Goal: Task Accomplishment & Management: Use online tool/utility

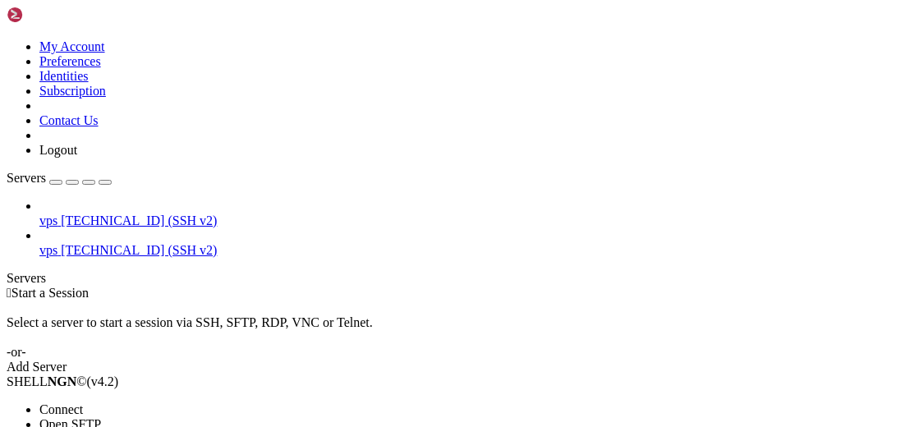
click at [101, 417] on span "Open SFTP" at bounding box center [70, 424] width 62 height 14
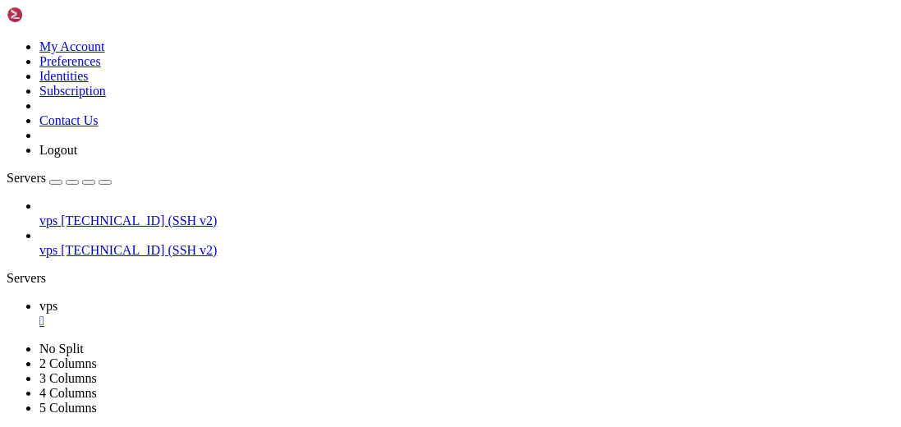
scroll to position [241, 0]
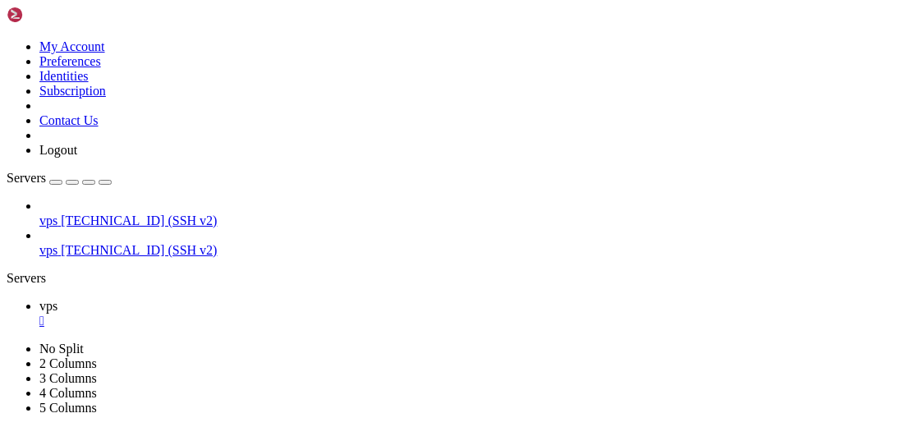
type input "/etc/unrealircd"
drag, startPoint x: 131, startPoint y: 302, endPoint x: 152, endPoint y: 295, distance: 21.8
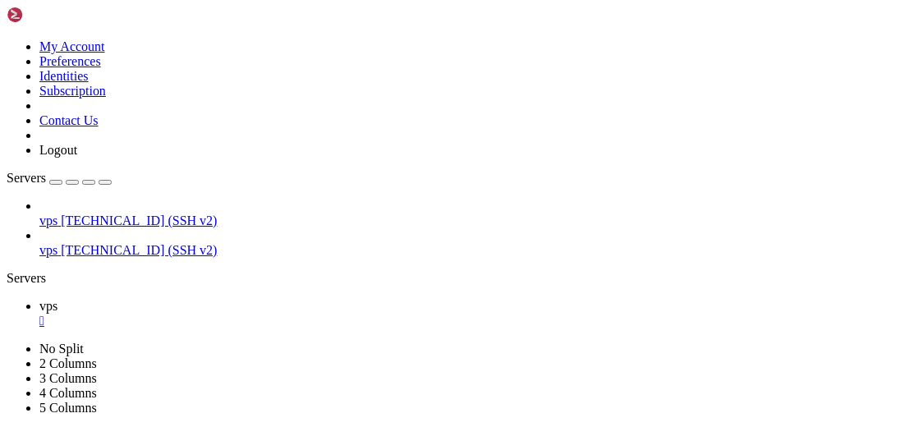
click at [131, 302] on div at bounding box center [450, 213] width 901 height 427
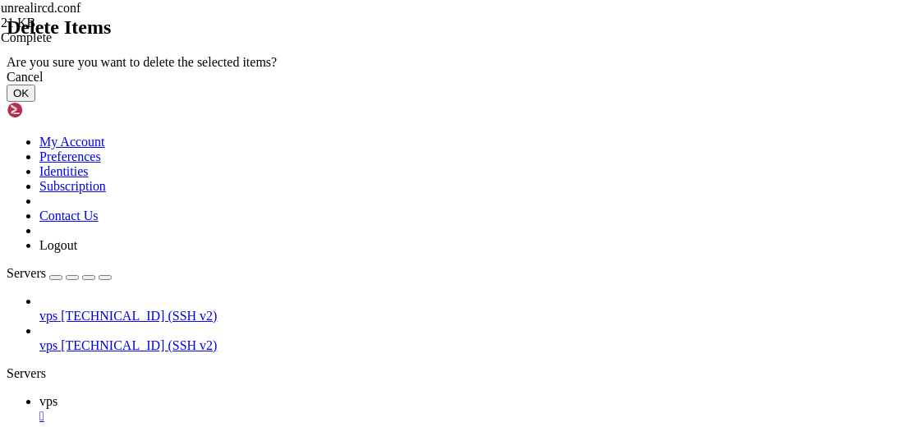
click at [35, 102] on button "OK" at bounding box center [21, 93] width 29 height 17
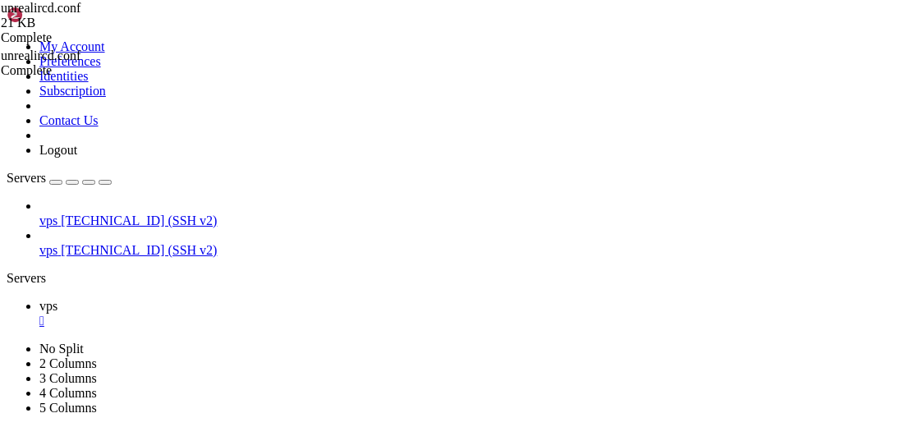
scroll to position [0, 0]
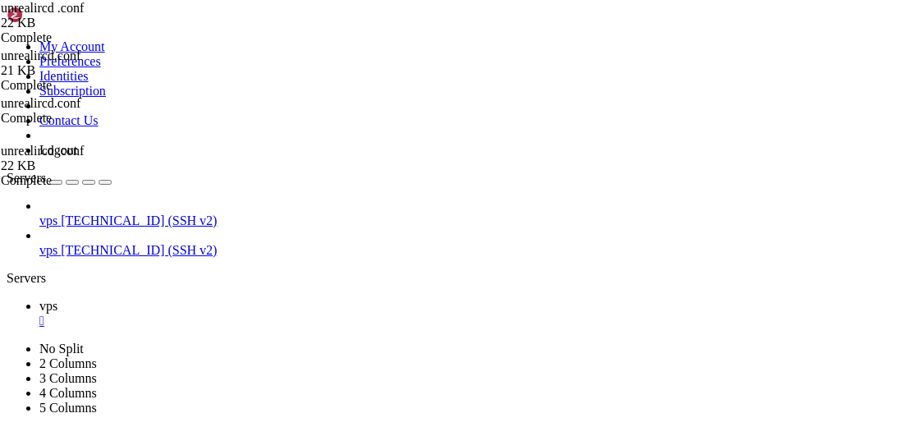
scroll to position [1798, 0]
drag, startPoint x: 276, startPoint y: 341, endPoint x: 314, endPoint y: 333, distance: 38.5
type textarea "ip 23.160.56.4;"
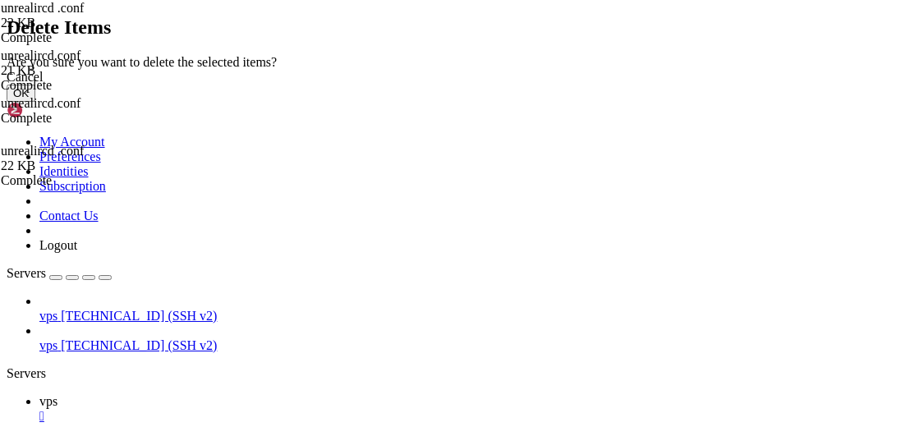
click at [35, 102] on button "OK" at bounding box center [21, 93] width 29 height 17
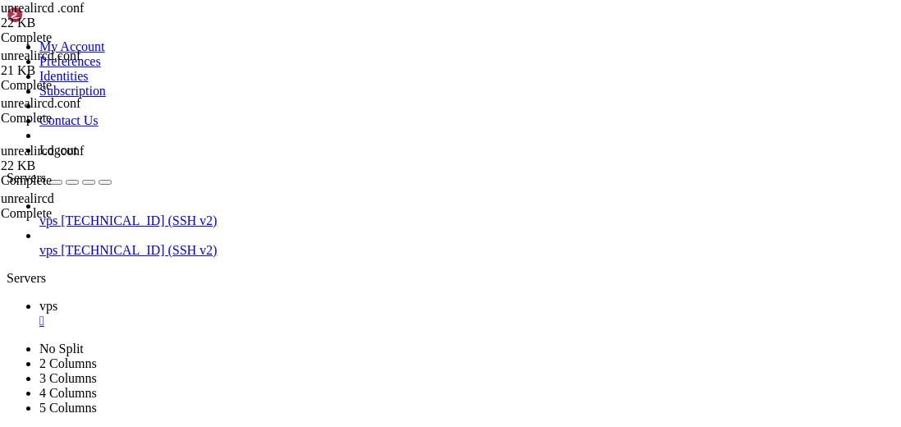
scroll to position [0, 0]
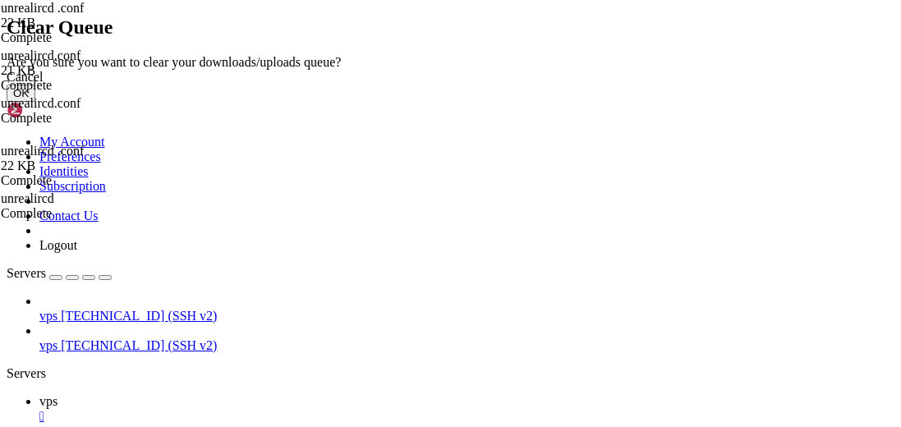
drag, startPoint x: 641, startPoint y: 265, endPoint x: 642, endPoint y: 278, distance: 13.2
click at [35, 102] on button "OK" at bounding box center [21, 93] width 29 height 17
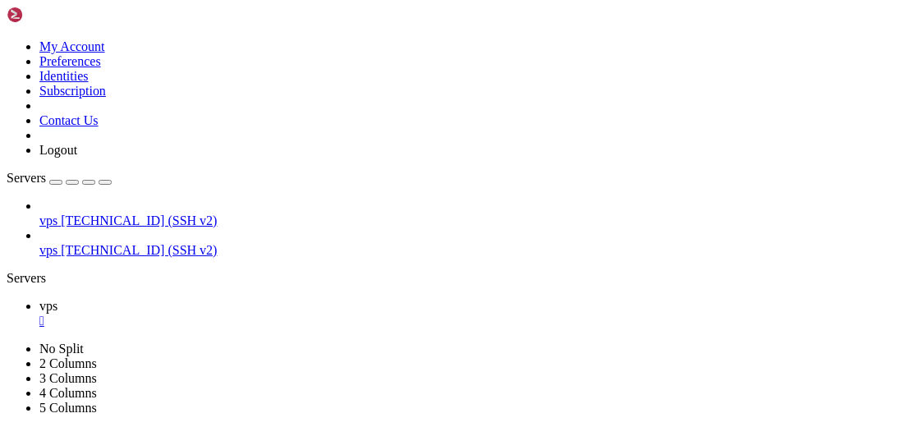
scroll to position [0, 0]
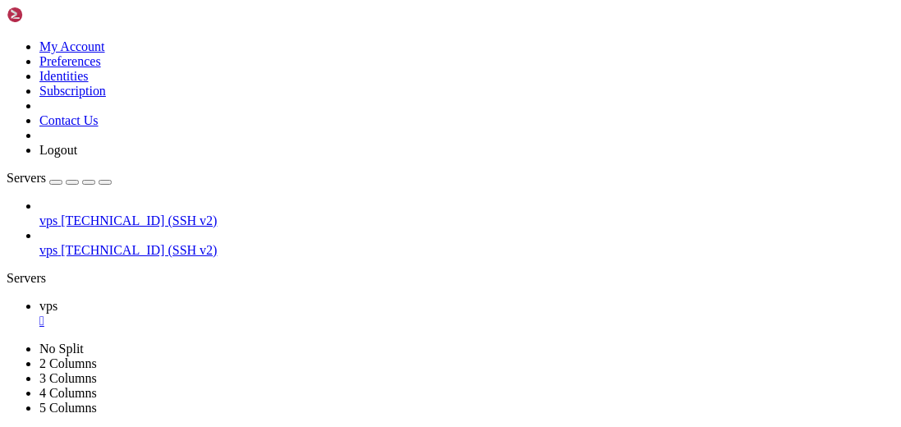
type input "/etc/inspircd"
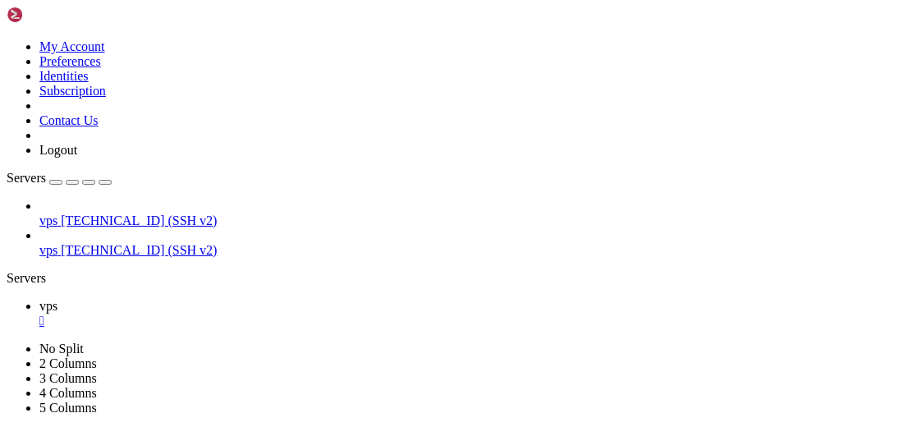
drag, startPoint x: 476, startPoint y: 112, endPoint x: 318, endPoint y: 118, distance: 157.8
type textarea "can be found at `/usr/share/doc/inspircd/examples`."
drag, startPoint x: 343, startPoint y: 112, endPoint x: 486, endPoint y: 108, distance: 142.9
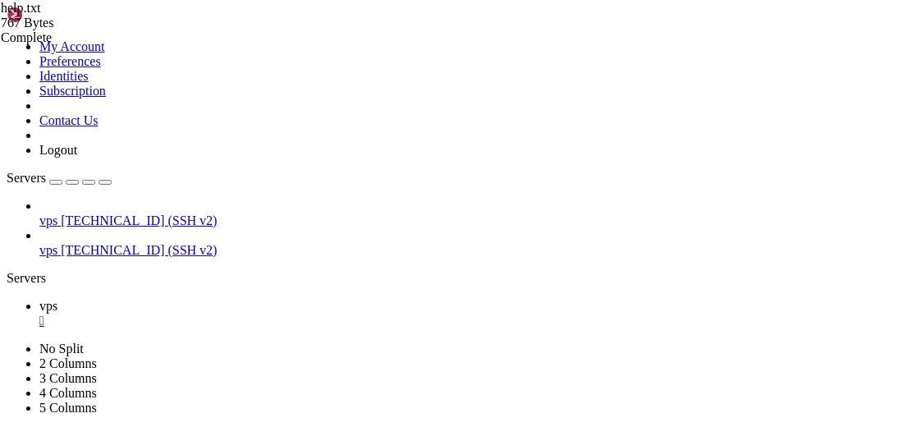
type input "/"
paste input "/usr/share/doc/inspircd/examples"
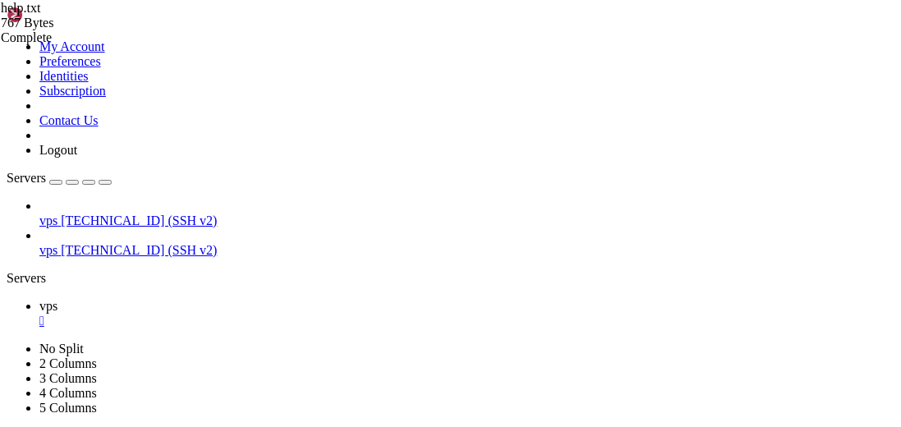
type input "/usr/share/doc/inspircd/examples"
drag, startPoint x: 415, startPoint y: 181, endPoint x: 390, endPoint y: 182, distance: 24.7
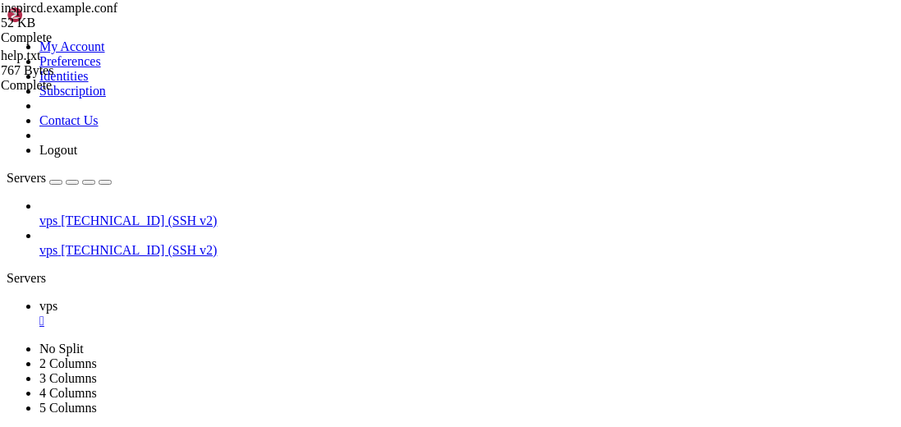
drag, startPoint x: 425, startPoint y: 211, endPoint x: 438, endPoint y: 218, distance: 14.7
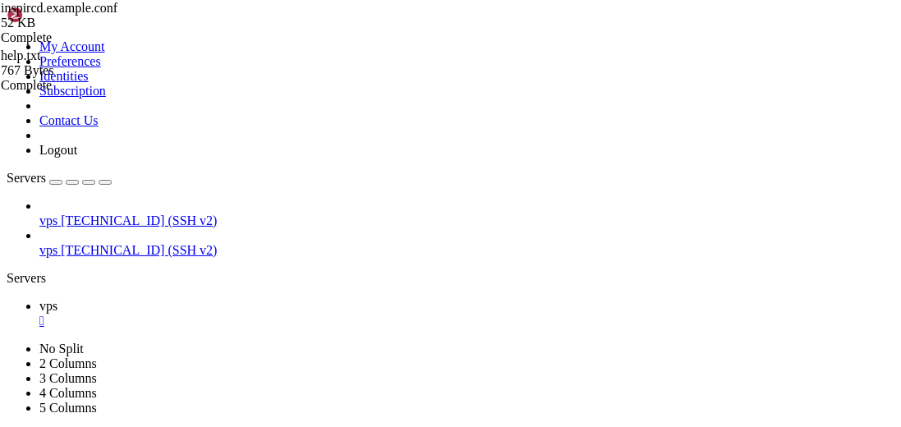
drag, startPoint x: 398, startPoint y: 302, endPoint x: 340, endPoint y: 301, distance: 58.3
drag, startPoint x: 393, startPoint y: 321, endPoint x: 322, endPoint y: 323, distance: 71.5
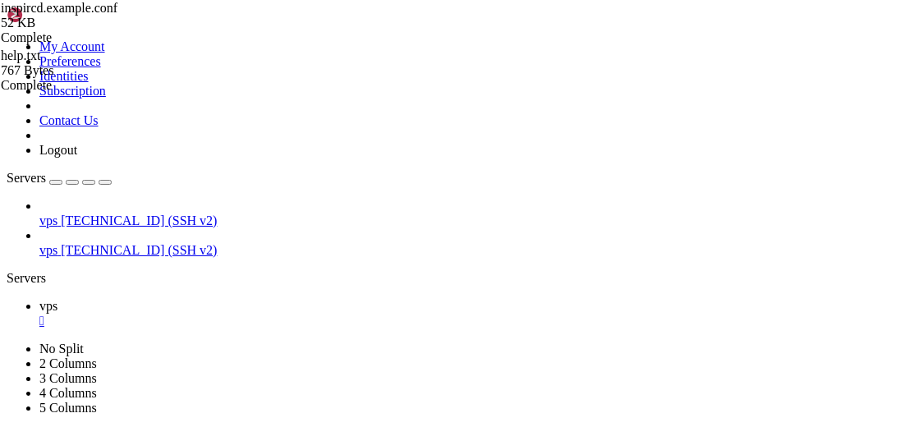
scroll to position [0, 7]
drag, startPoint x: 416, startPoint y: 349, endPoint x: 330, endPoint y: 348, distance: 85.4
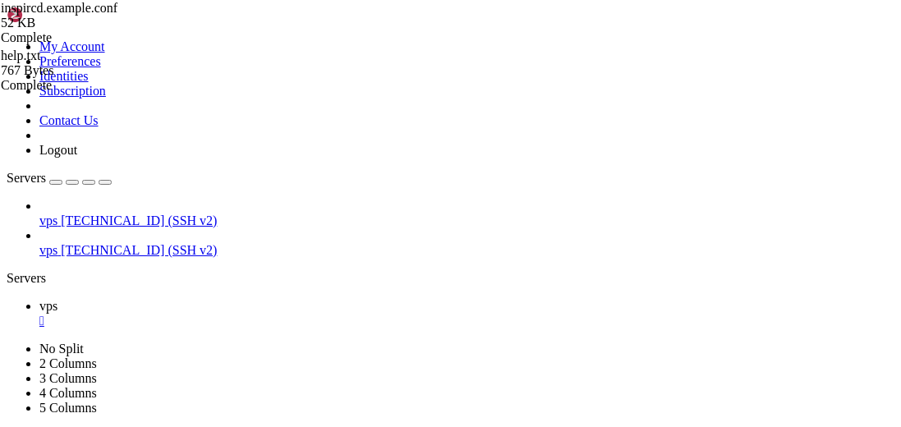
scroll to position [0, 10]
type textarea "address="23.160.56.4""
type textarea "port="6667,6697""
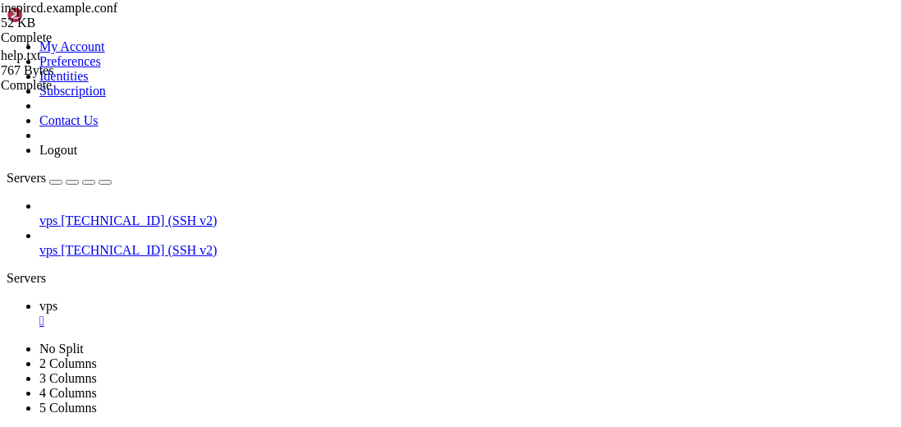
type textarea "type="clients""
type textarea "sslprofile="Clients""
type textarea "defer="0""
type textarea "free="no">"
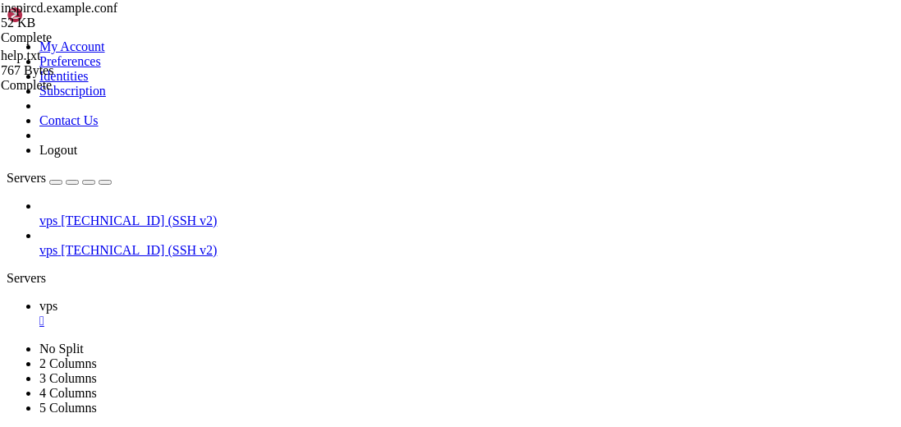
type textarea "<bind address="" port="6667" type="clients">"
type textarea "# Listener that binds on a UNIX endpoint (not supported on Windows):"
type textarea "<bind address="23.160.56.4" port="6667" type="clients">"
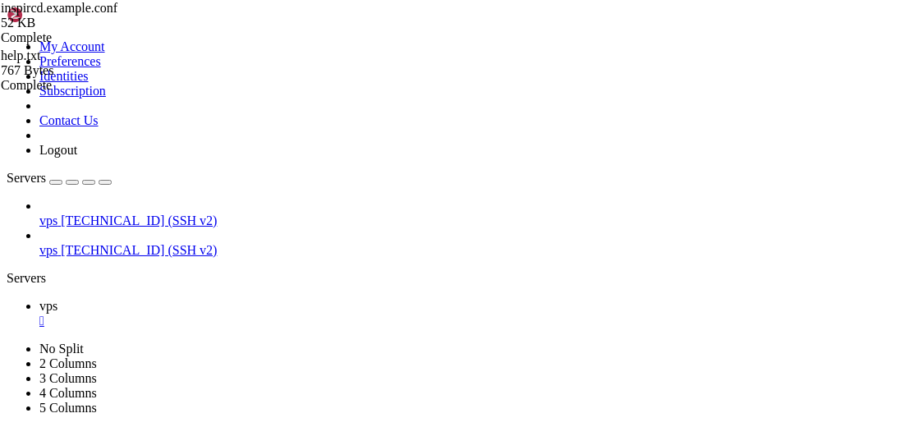
type textarea "#<bind"
type textarea "#path="inspircd.sock""
type textarea "#type="clients""
type textarea "#permissions="""
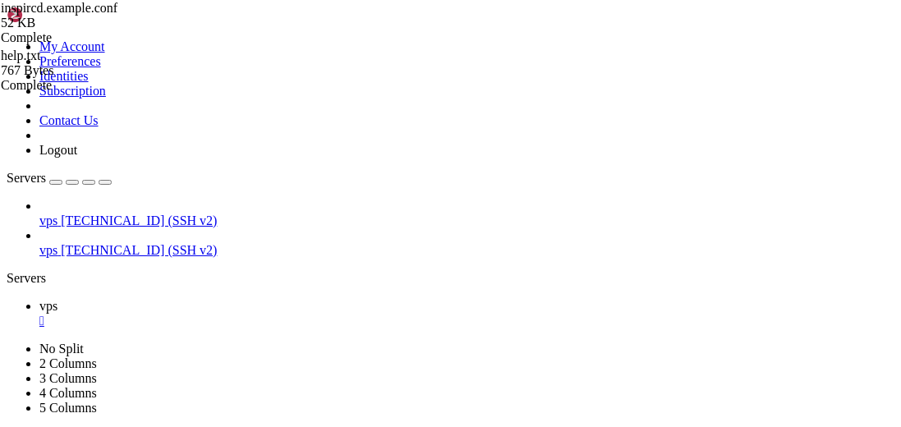
type textarea "#replace="yes">"
type textarea "#<bind address="23.160.56.4" port="7002" type="clients" hook="websocket">"
type textarea "# without any significant issues."
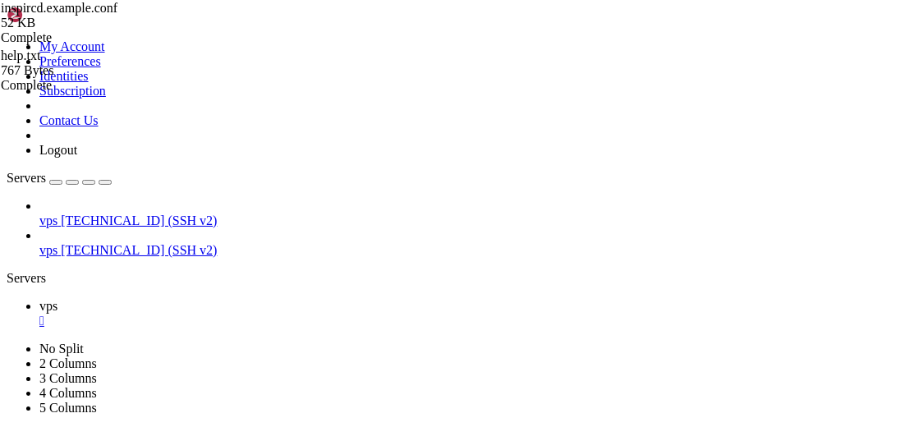
scroll to position [1828, 0]
type textarea "# can be done by using <connect connected="no"> #"
type textarea "#<include file="&dir.example;/providers/irccloud.example.conf">"
type textarea "deny="3ffe::0/32""
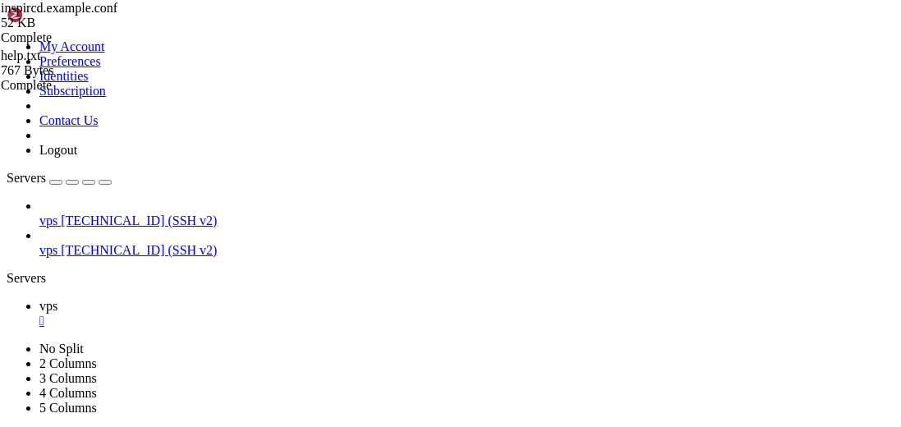
type textarea "reason="The 6bone address space is deprecated">"
type textarea "name="secret""
type textarea "parent="main""
type textarea "allow="203.0.113.*""
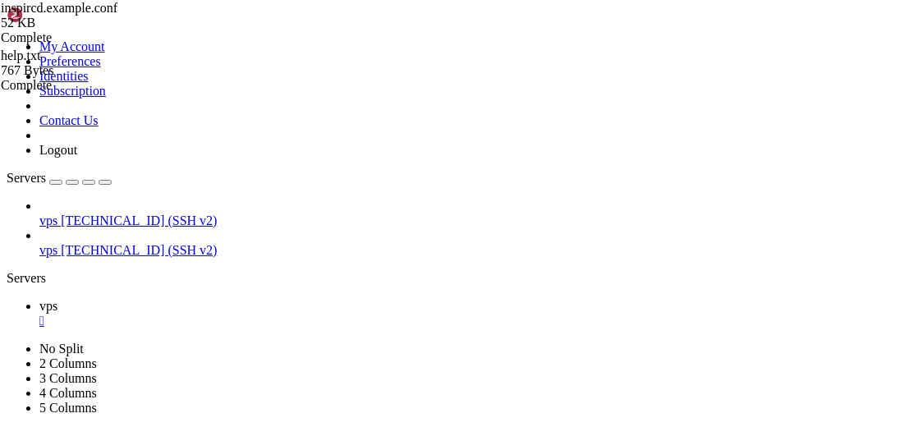
scroll to position [2232, 0]
type textarea "#hash="bcrypt""
type textarea "password="secret""
type textarea "maxchans="20""
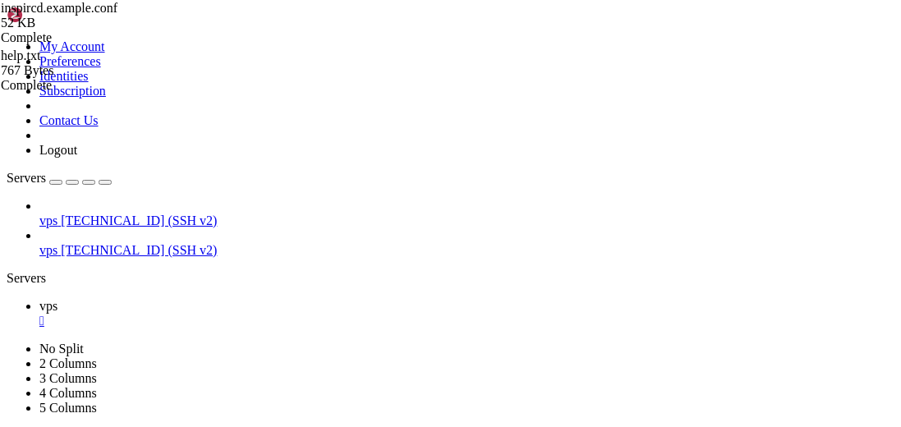
scroll to position [2400, 0]
type textarea "timeout="20""
type textarea "localmax="3""
type textarea "globalmax="3""
type textarea "maxconnwarn="no""
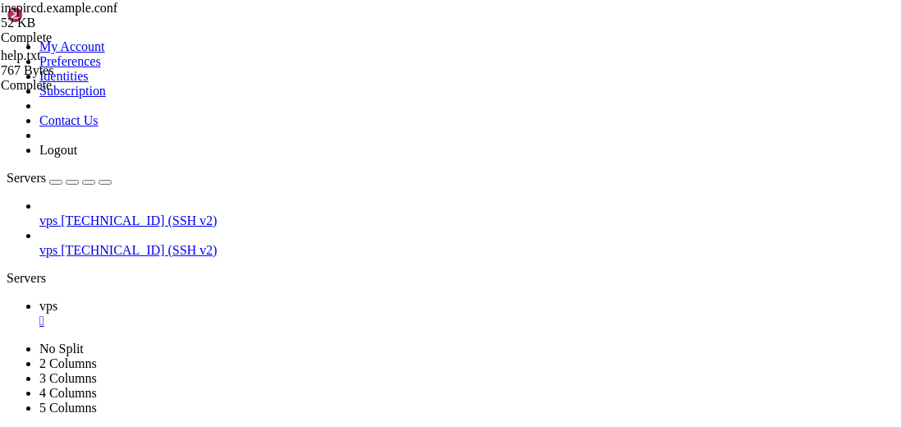
type textarea "resolvehostnames="yes""
type textarea "#useconnectban="yes""
type textarea "#useconnflood="yes""
type textarea "#usednsbl="yes""
type textarea "useident="no""
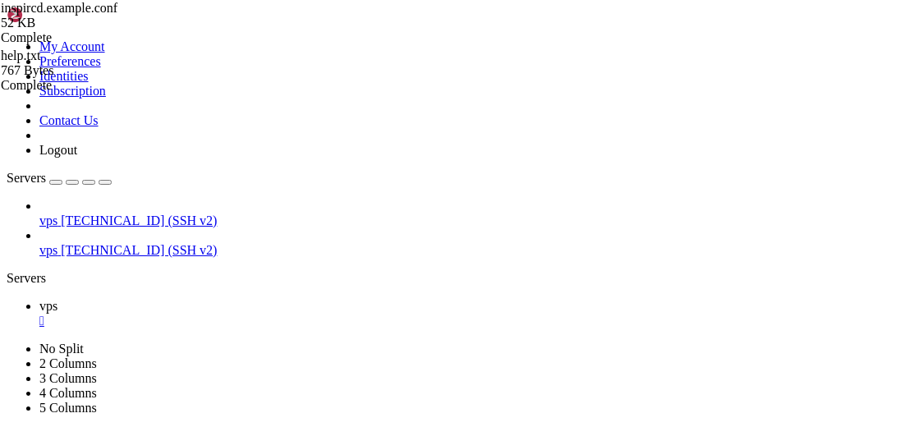
scroll to position [2705, 0]
type textarea "#usests="no""
type textarea "#webirc="name""
type textarea "limit="5000""
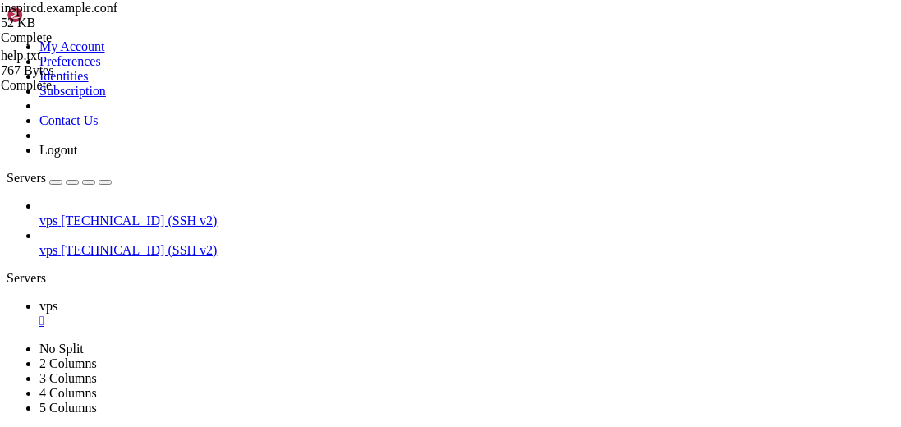
type textarea "modes="+cx""
type textarea "#requireident="yes""
type textarea "#requiressl="yes""
type textarea "#requireaccount="yes""
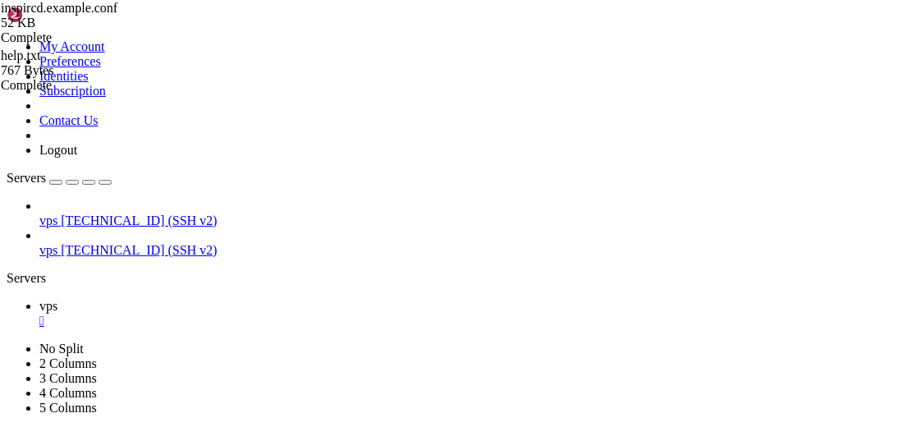
type textarea "motd="secretmotd""
type textarea "port="6697,9999">"
type textarea "name="main""
type textarea "allow="*""
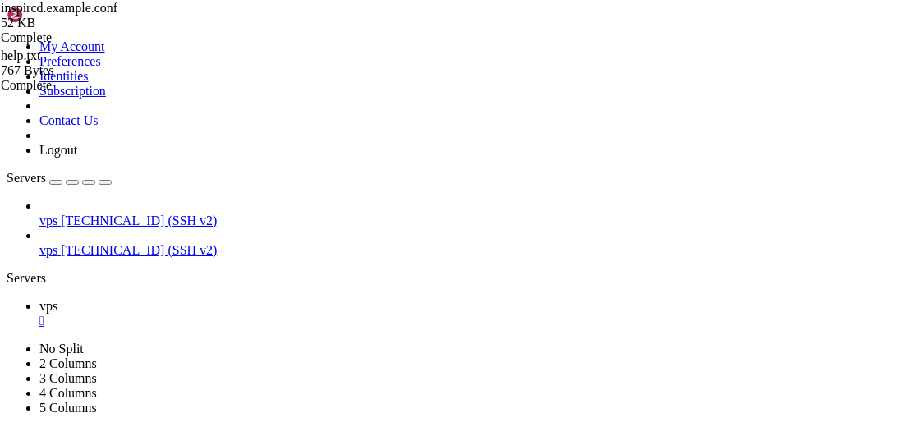
scroll to position [3504, 0]
type textarea "maxchans="20""
type textarea "timeout="20""
type textarea "pingfreq="2m""
type textarea "hardsendq="1M""
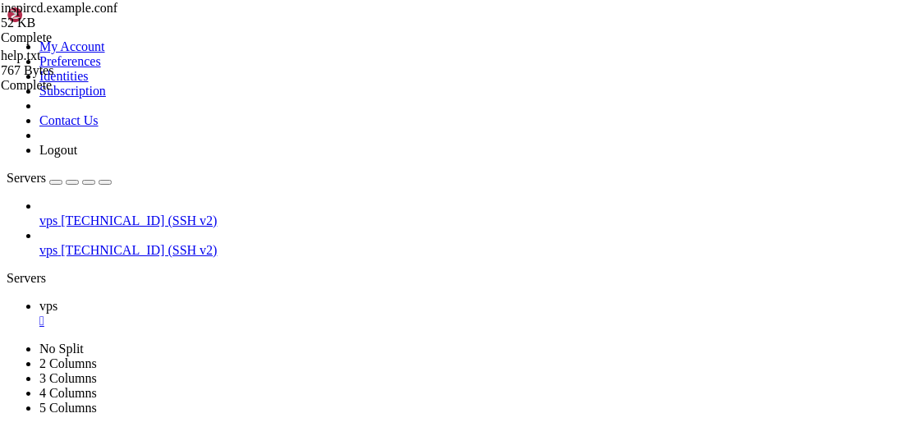
type textarea "softsendq="10240""
type textarea "recvq="10K""
type textarea "threshold="10""
type textarea "commandrate="1000""
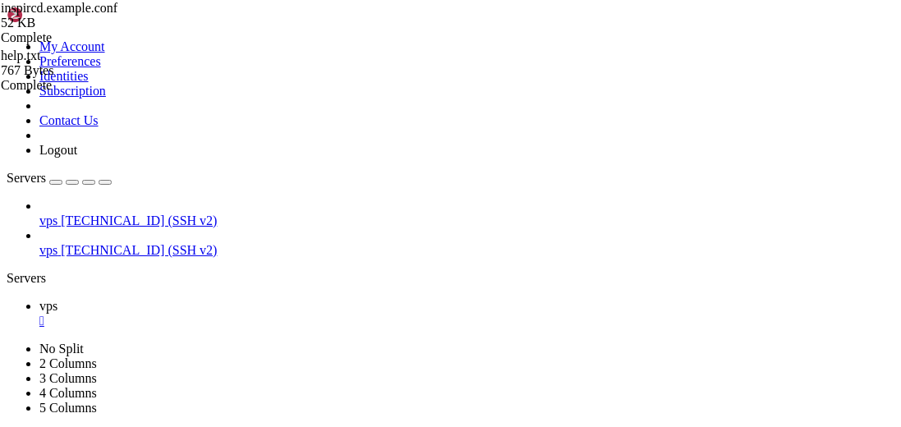
type textarea "fakelag="yes""
type textarea "localmax="3""
type textarea "globalmax="3""
type textarea "resolvehostnames="yes""
type textarea "useident="no""
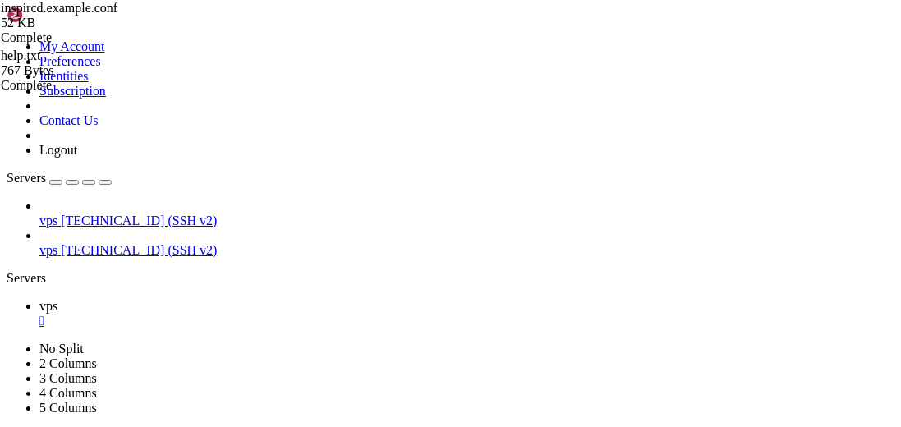
type textarea "#usests="no""
type textarea "limit="5000""
type textarea "modes="+cx">"
type textarea "# #"
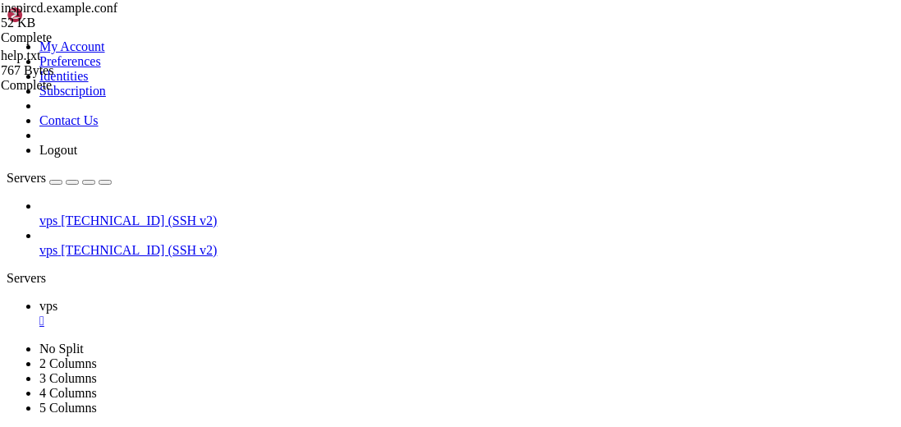
type textarea "ipv4clone="32""
type textarea "ipv6clone="128">"
type textarea "#<include file="&dir.example;/opers.example.conf">"
type textarea "# #"
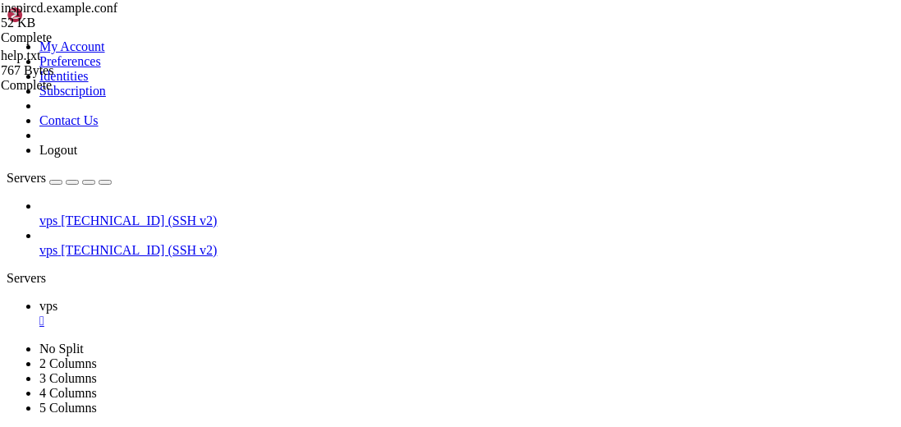
scroll to position [4608, 0]
type textarea "#-#-#-#-#-#-#-#-#-#- MISCELLANEOUS CONFIGURATION -#-#-#-#-#-#-#-#-#-#"
type textarea "#<include file="&dir.example;/opers.example.conf">"
type textarea "#-#-#-#-#-#-#-#-#-#- MISCELLANEOUS CONFIGURATION -#-#-#-#-#-#-#-#-#-#"
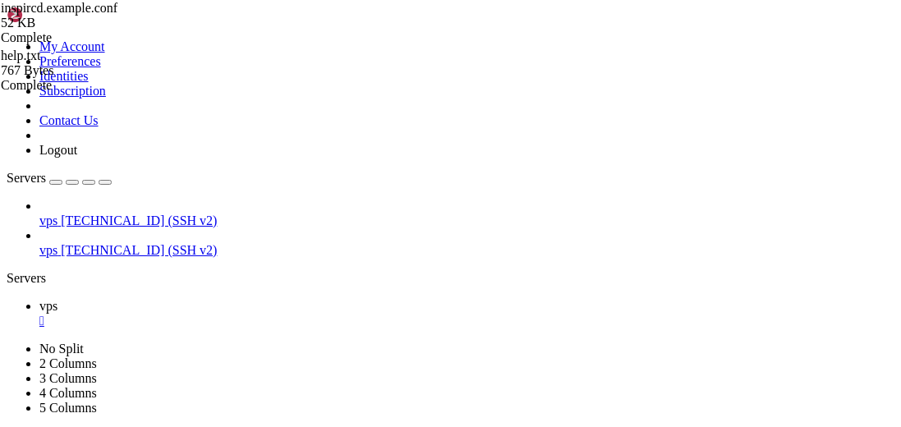
type textarea "#<include file="&dir.example;/opers.example.conf">"
drag, startPoint x: 255, startPoint y: 273, endPoint x: 59, endPoint y: 272, distance: 196.3
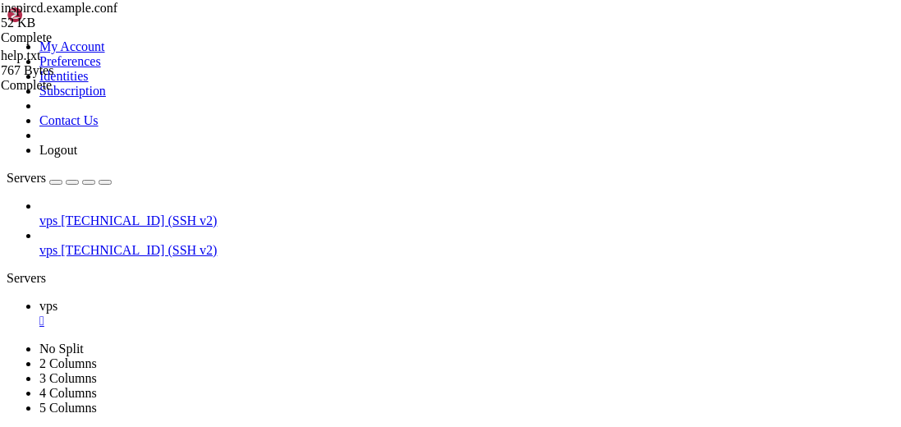
scroll to position [74, 0]
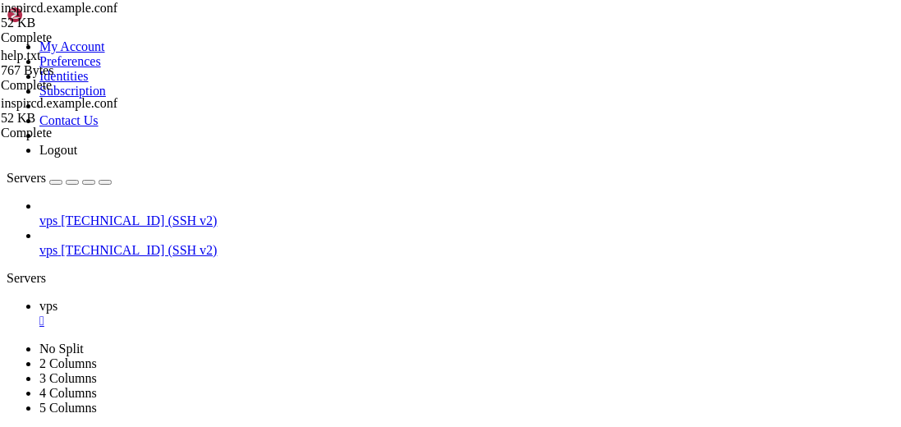
drag, startPoint x: 256, startPoint y: 204, endPoint x: 269, endPoint y: 210, distance: 14.0
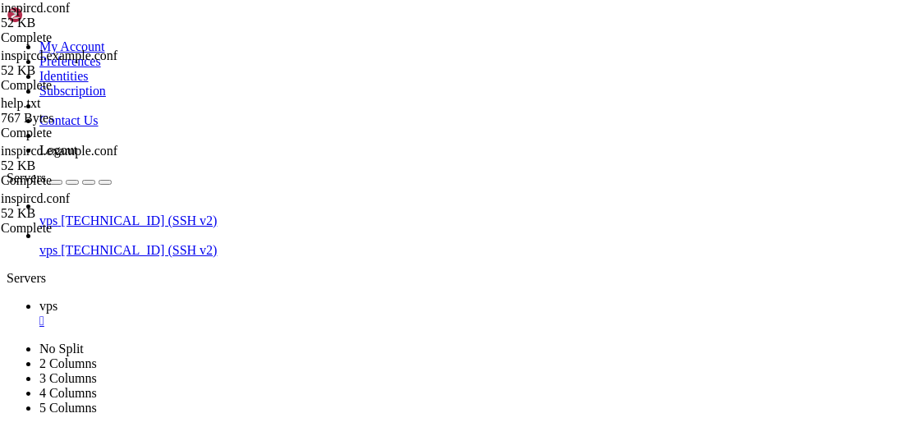
scroll to position [10353, 0]
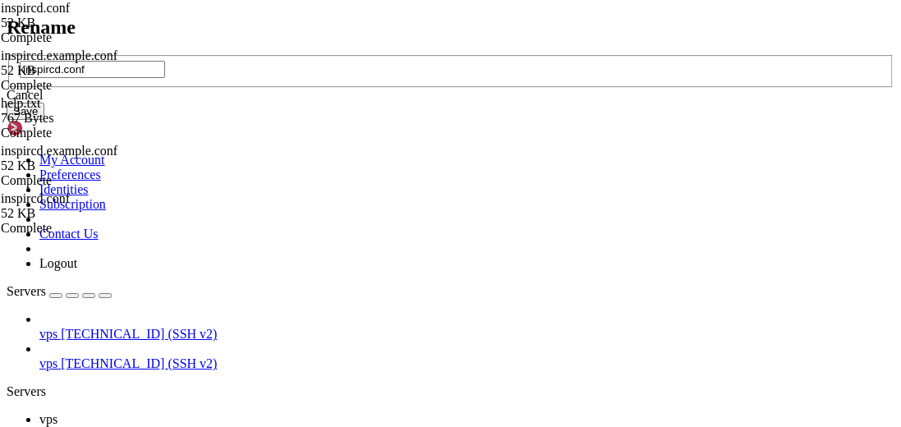
click at [165, 78] on input "inspircd.conf" at bounding box center [92, 69] width 145 height 17
drag, startPoint x: 312, startPoint y: 212, endPoint x: 352, endPoint y: 209, distance: 40.3
click at [165, 78] on input "inspircd.conf" at bounding box center [92, 69] width 145 height 17
click at [484, 103] on div "Cancel" at bounding box center [451, 95] width 888 height 15
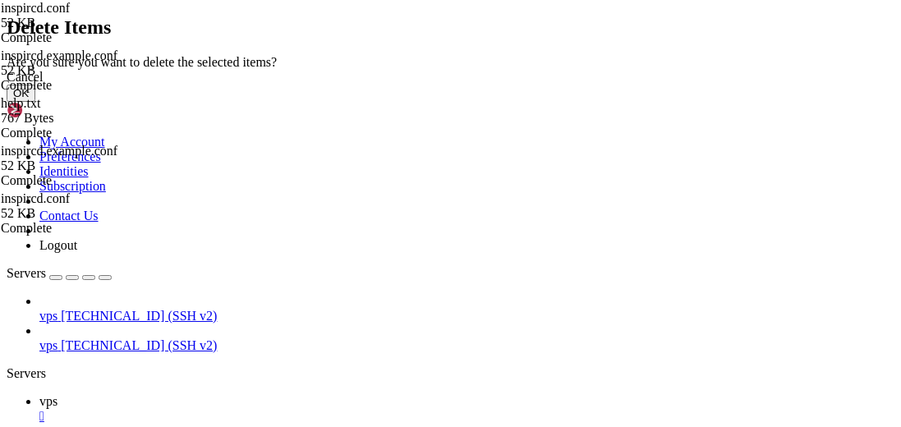
click at [35, 102] on button "OK" at bounding box center [21, 93] width 29 height 17
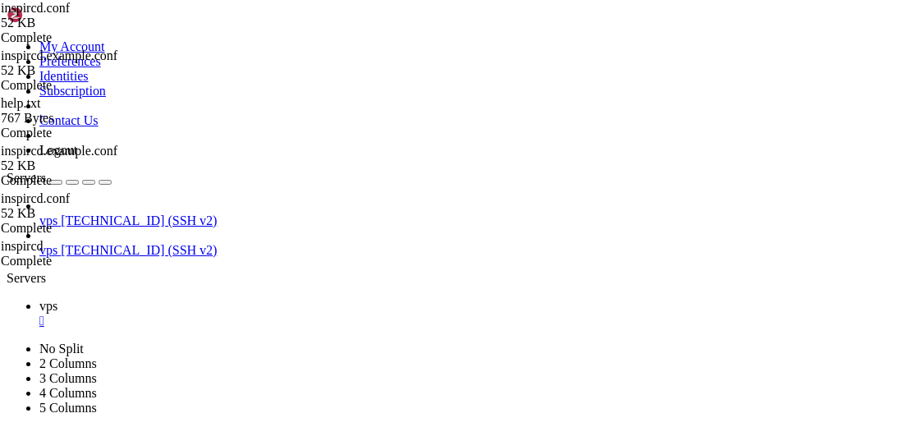
scroll to position [0, 0]
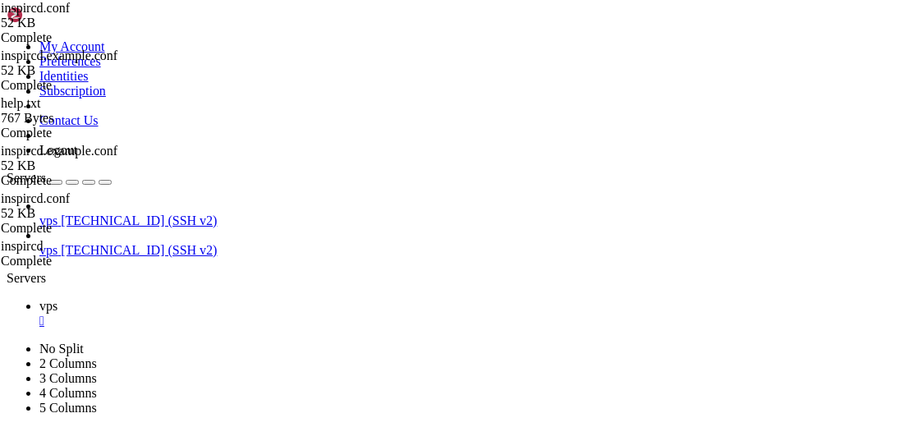
type input "/root/.thelounge"
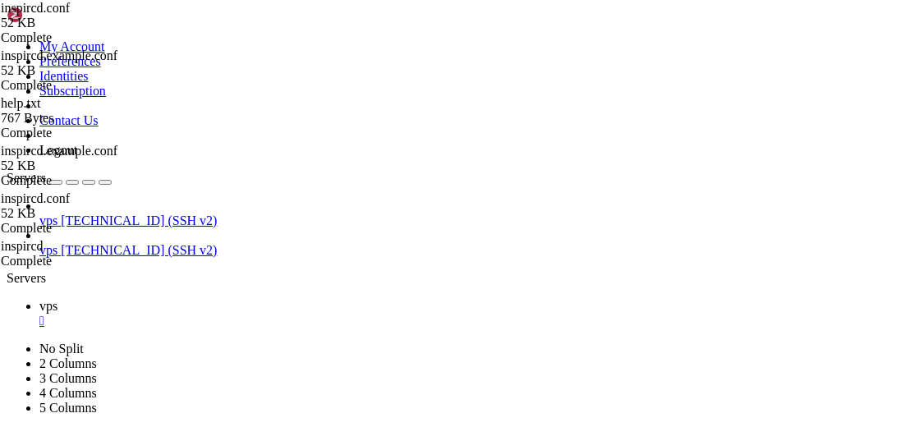
drag, startPoint x: 334, startPoint y: 317, endPoint x: 456, endPoint y: 312, distance: 121.7
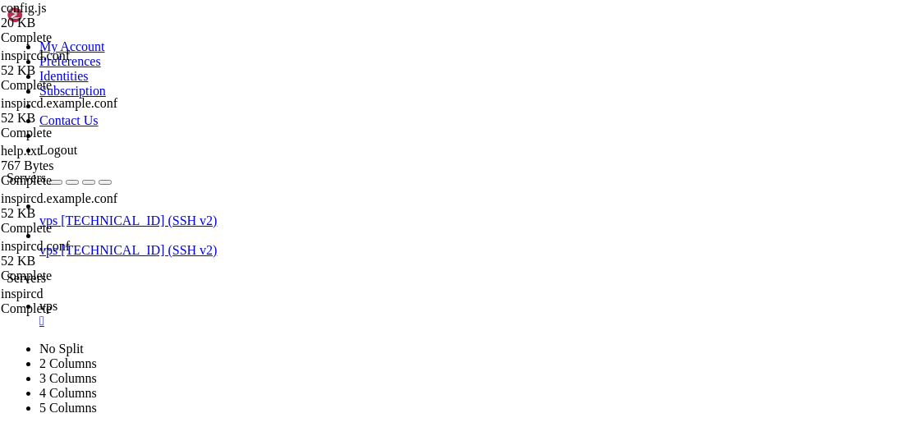
drag, startPoint x: 887, startPoint y: 52, endPoint x: 471, endPoint y: -57, distance: 430.5
drag, startPoint x: 380, startPoint y: 361, endPoint x: 327, endPoint y: 360, distance: 53.4
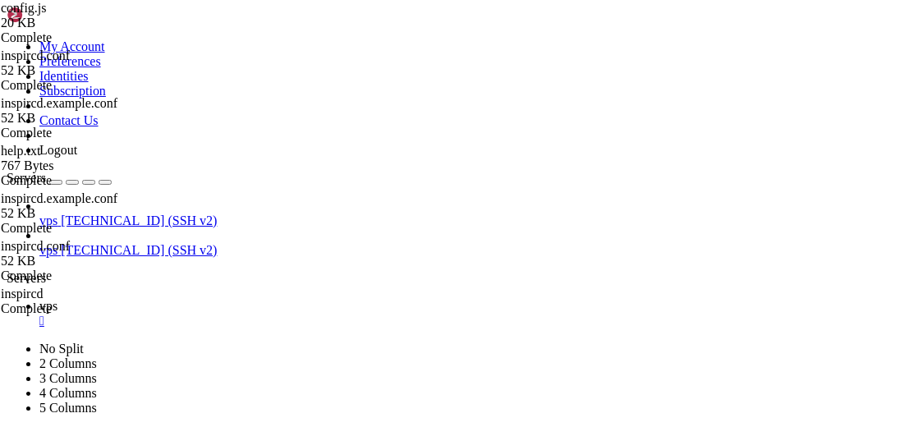
paste textarea "#IowaNetWork"
drag, startPoint x: 361, startPoint y: 375, endPoint x: 338, endPoint y: 374, distance: 23.1
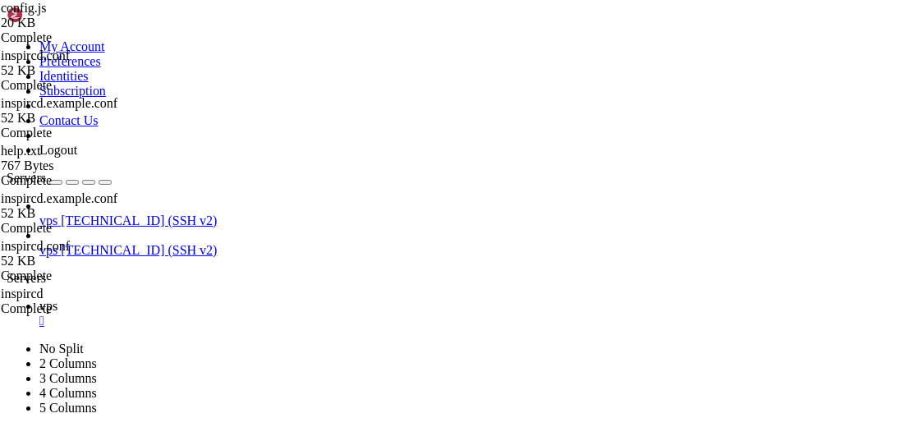
type textarea "lockNetwork: true,"
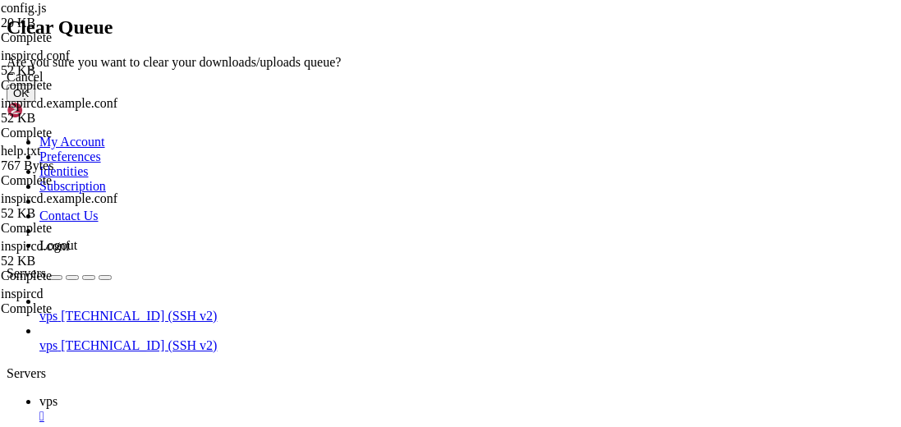
click at [35, 102] on button "OK" at bounding box center [21, 93] width 29 height 17
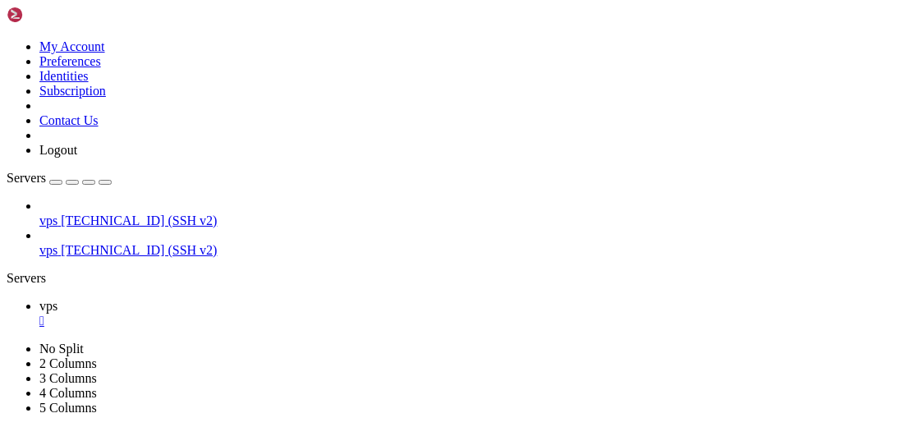
type input "/etc"
click at [265, 314] on div "" at bounding box center [466, 321] width 855 height 15
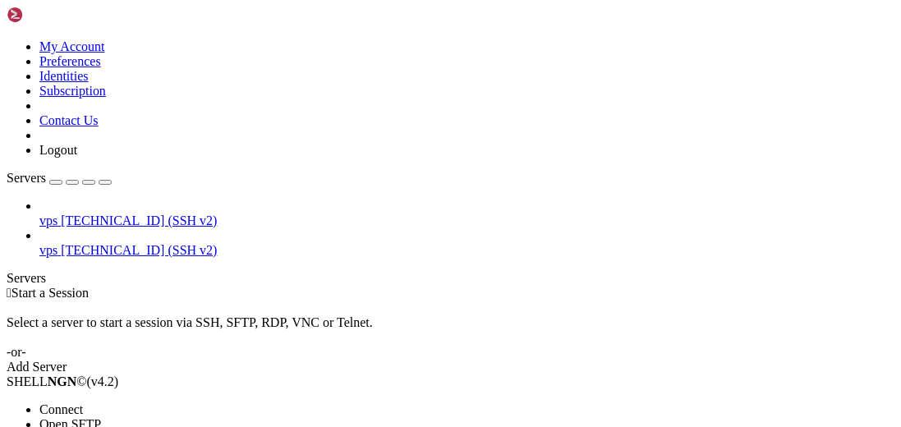
click at [83, 402] on span "Connect" at bounding box center [61, 409] width 44 height 14
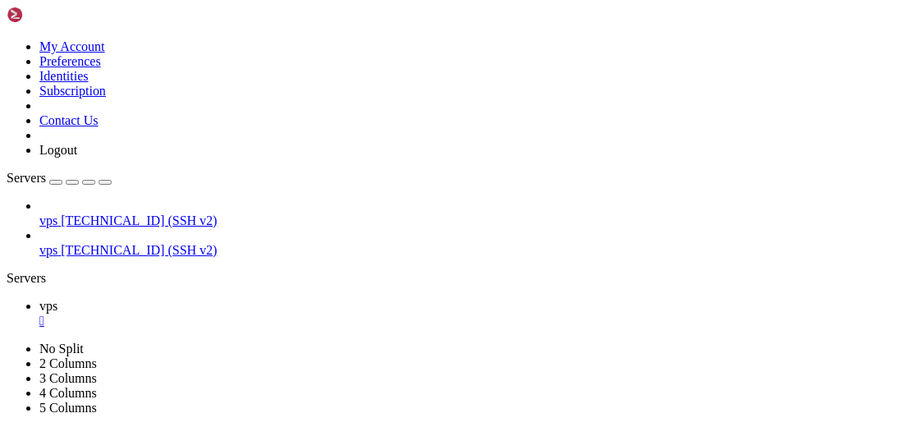
click at [269, 314] on div "" at bounding box center [466, 321] width 855 height 15
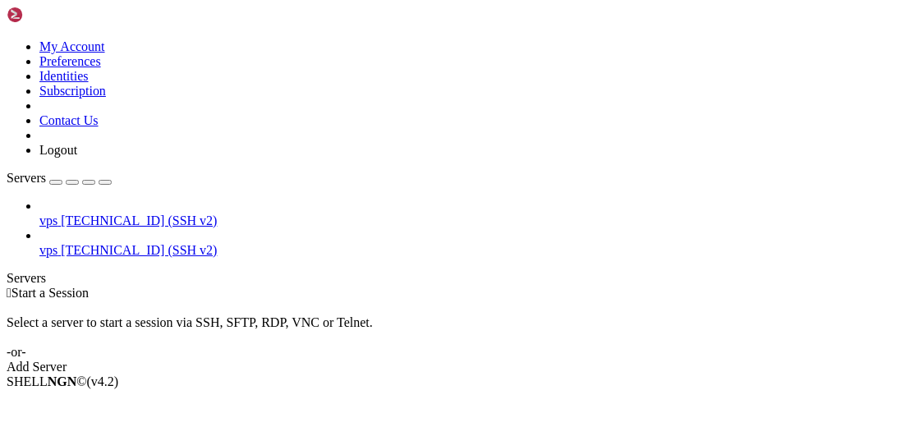
drag, startPoint x: 175, startPoint y: 16, endPoint x: 184, endPoint y: 25, distance: 12.8
click at [7, 39] on link at bounding box center [7, 39] width 0 height 0
click at [89, 83] on link "Identities" at bounding box center [63, 76] width 49 height 14
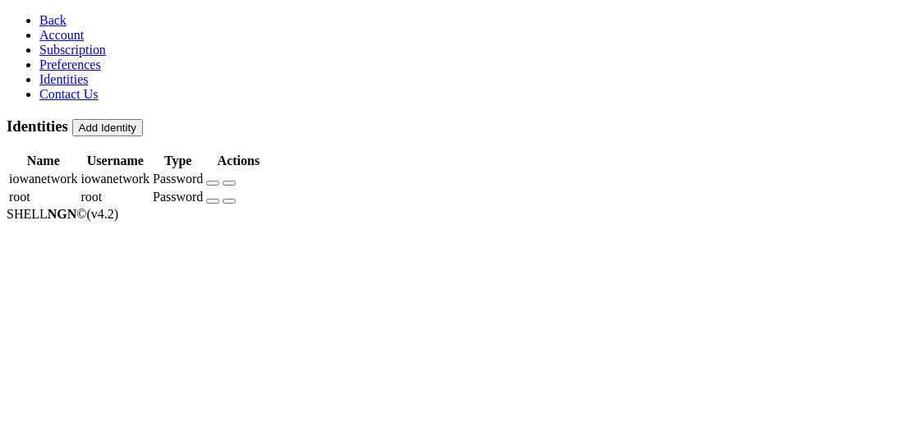
click at [213, 201] on icon "button" at bounding box center [213, 201] width 0 height 0
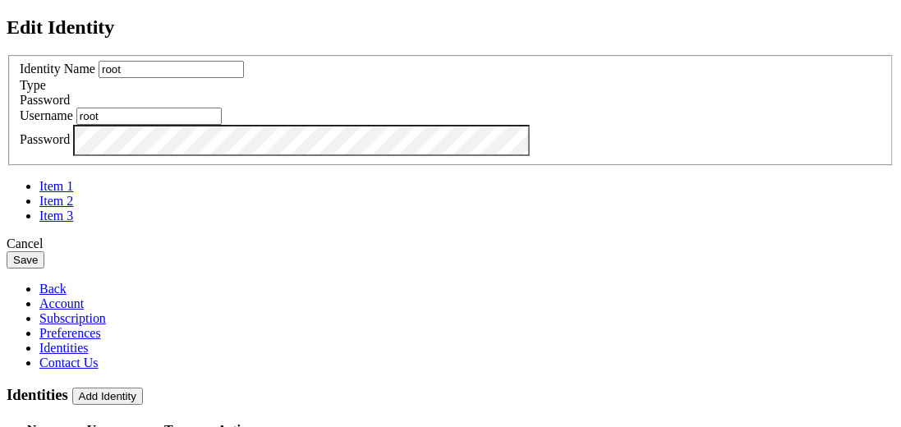
click at [44, 269] on button "Save" at bounding box center [26, 259] width 38 height 17
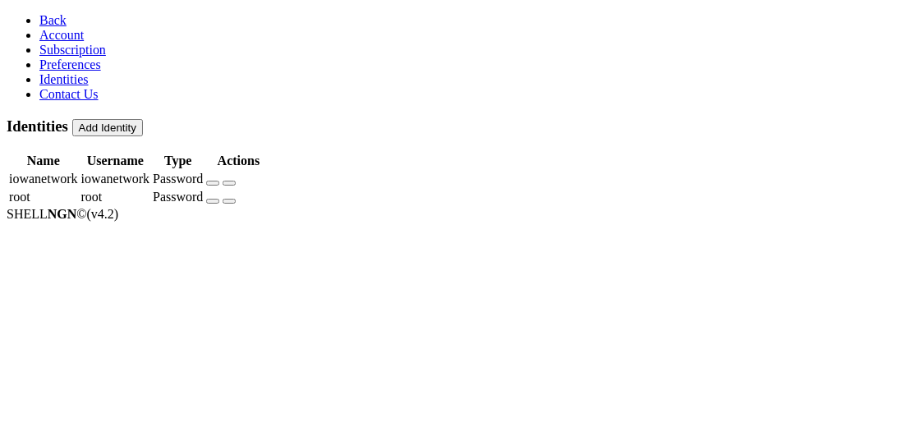
click at [39, 14] on link "Back" at bounding box center [52, 20] width 27 height 14
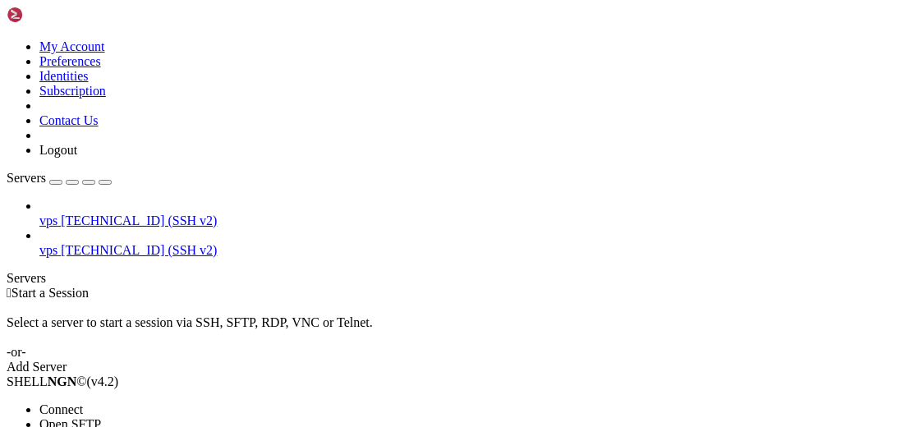
click at [83, 402] on span "Connect" at bounding box center [61, 409] width 44 height 14
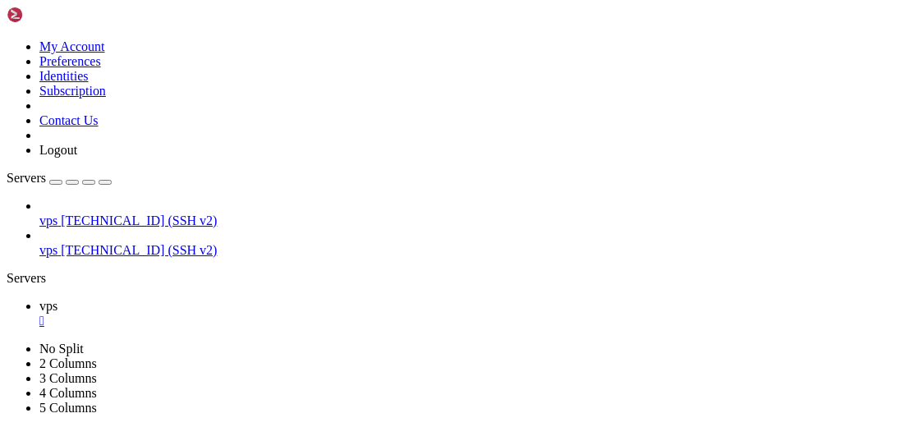
scroll to position [28134, 0]
click at [267, 314] on div "" at bounding box center [466, 321] width 855 height 15
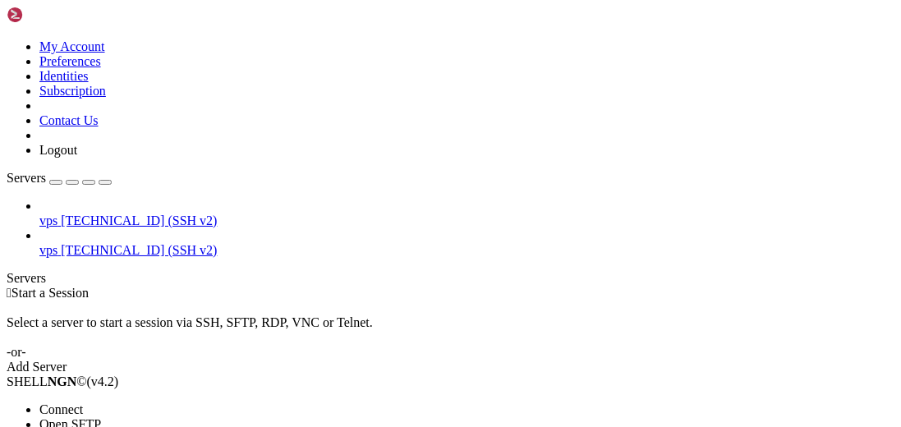
click at [83, 402] on span "Connect" at bounding box center [61, 409] width 44 height 14
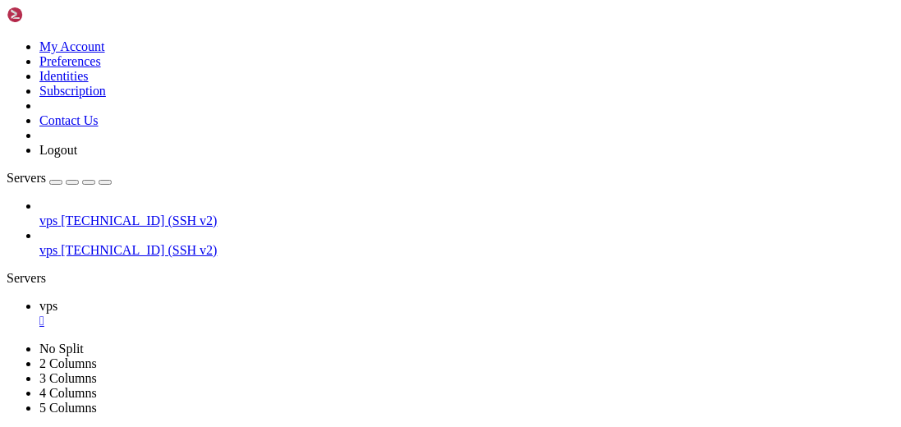
scroll to position [89, 0]
drag, startPoint x: 521, startPoint y: 878, endPoint x: 409, endPoint y: 816, distance: 128.0
drag, startPoint x: 480, startPoint y: 891, endPoint x: 345, endPoint y: 814, distance: 156.0
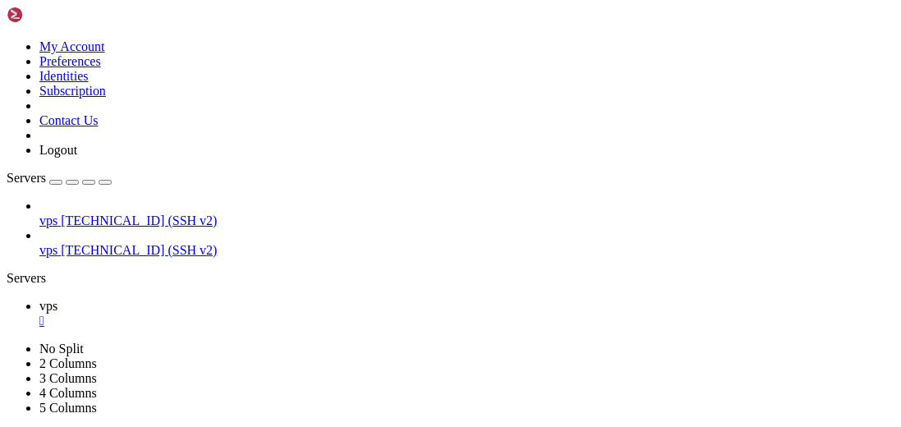
drag, startPoint x: 463, startPoint y: 822, endPoint x: 305, endPoint y: 841, distance: 159.6
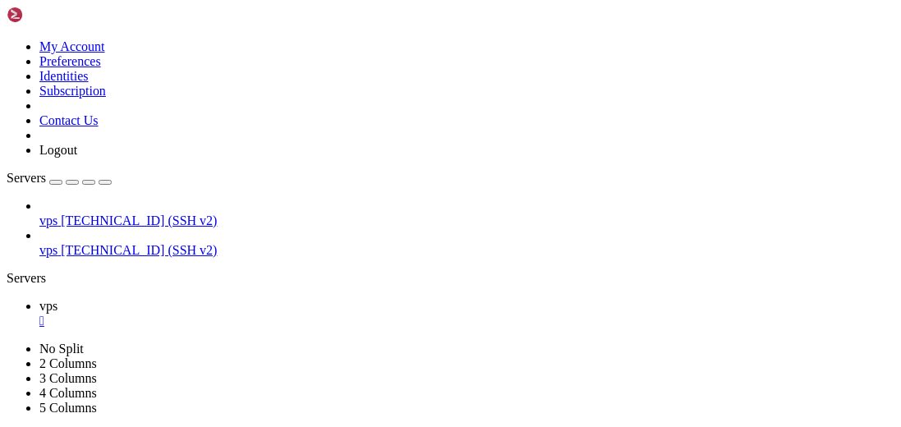
drag, startPoint x: 442, startPoint y: 931, endPoint x: 322, endPoint y: 890, distance: 126.8
drag, startPoint x: 500, startPoint y: 844, endPoint x: 448, endPoint y: 837, distance: 52.2
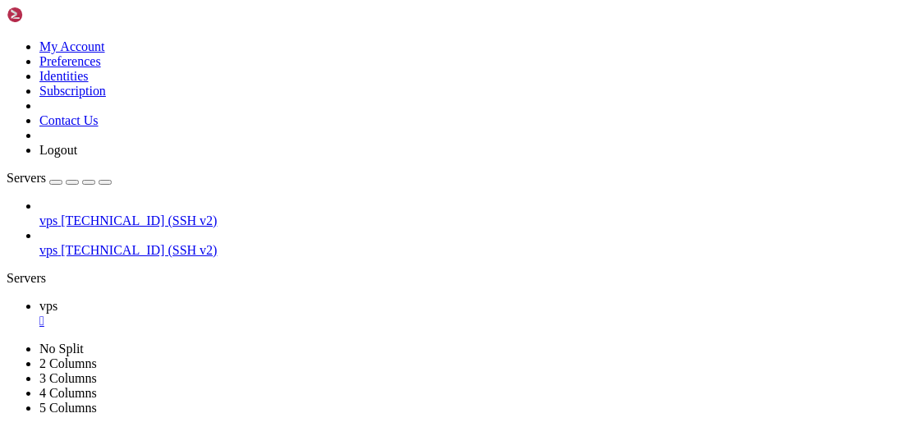
scroll to position [32628, 0]
drag, startPoint x: 469, startPoint y: 843, endPoint x: 393, endPoint y: 828, distance: 77.0
click at [7, 39] on icon at bounding box center [7, 39] width 0 height 0
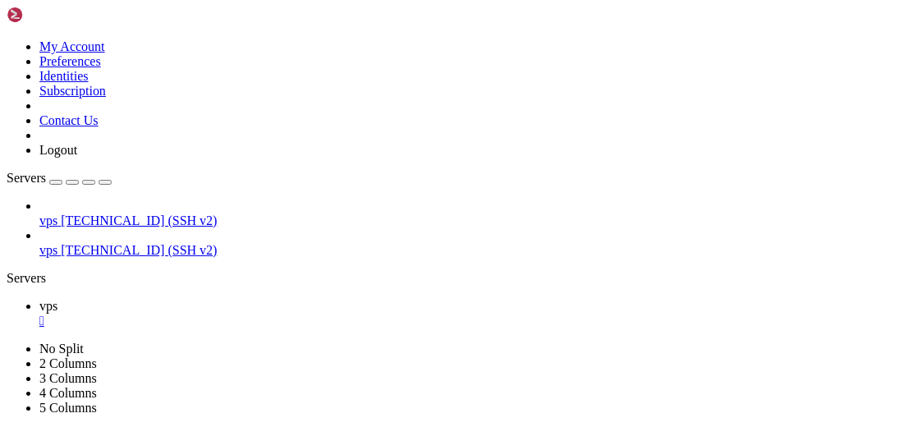
click at [89, 83] on link "Identities" at bounding box center [63, 76] width 49 height 14
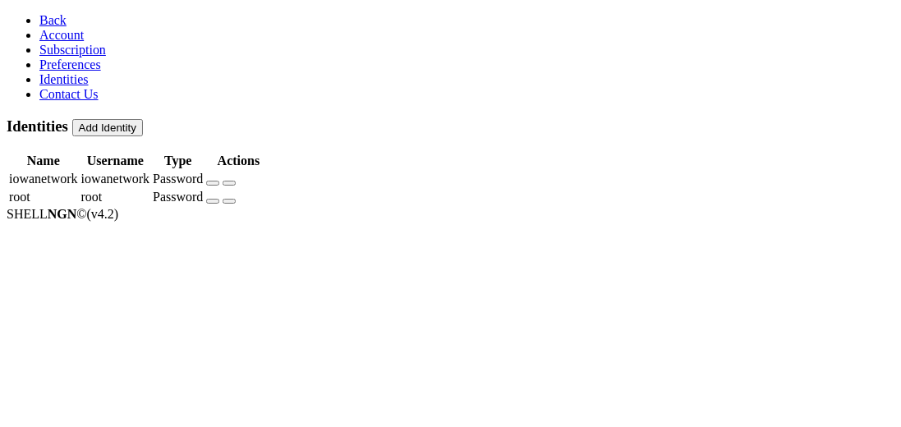
click at [213, 183] on icon "button" at bounding box center [213, 183] width 0 height 0
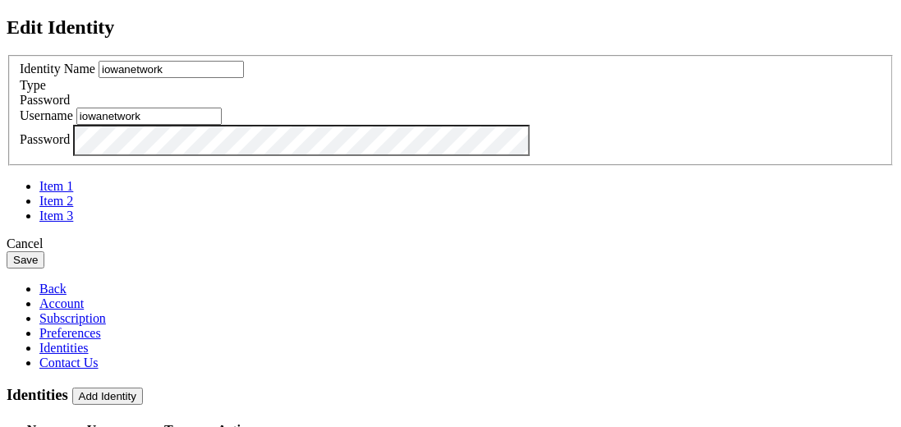
click at [44, 269] on button "Save" at bounding box center [26, 259] width 38 height 17
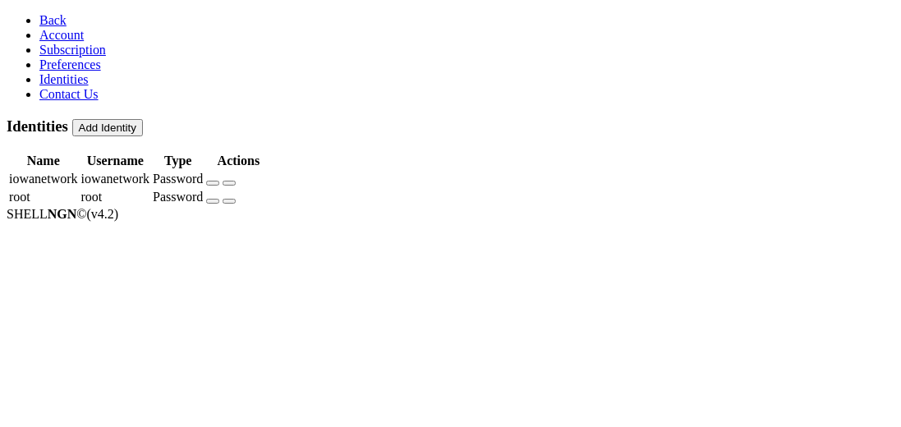
click at [39, 13] on link "Back" at bounding box center [52, 20] width 27 height 14
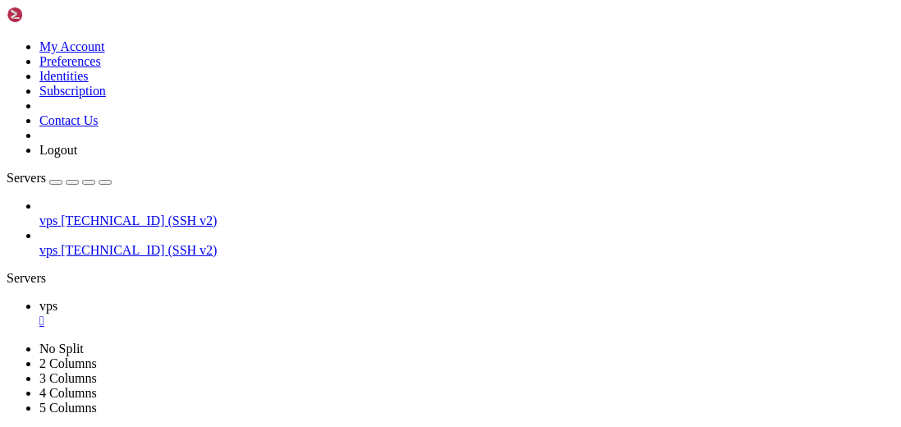
scroll to position [32850, 0]
drag, startPoint x: 104, startPoint y: 114, endPoint x: 129, endPoint y: 105, distance: 26.2
drag, startPoint x: 264, startPoint y: 19, endPoint x: 283, endPoint y: 31, distance: 21.9
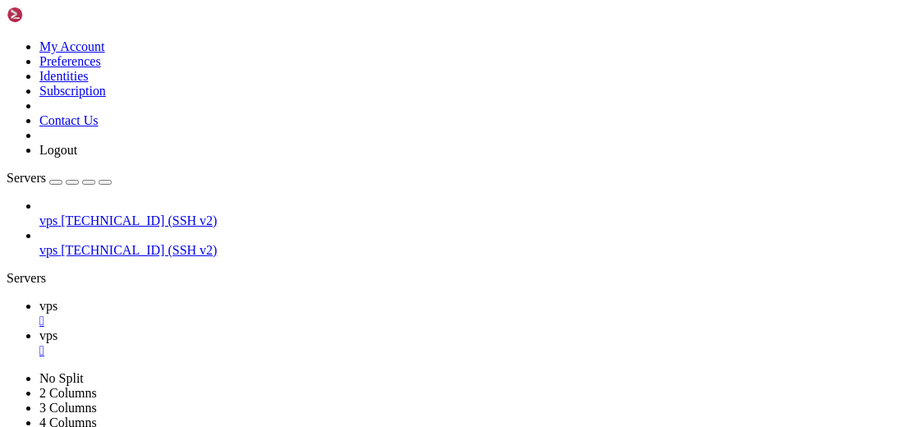
click at [264, 314] on div "" at bounding box center [466, 321] width 855 height 15
drag, startPoint x: 537, startPoint y: 923, endPoint x: 474, endPoint y: 922, distance: 63.3
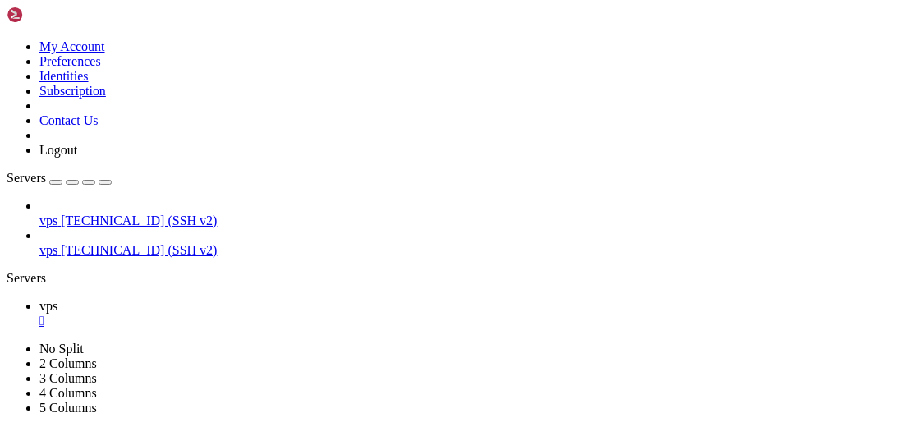
scroll to position [2365, 0]
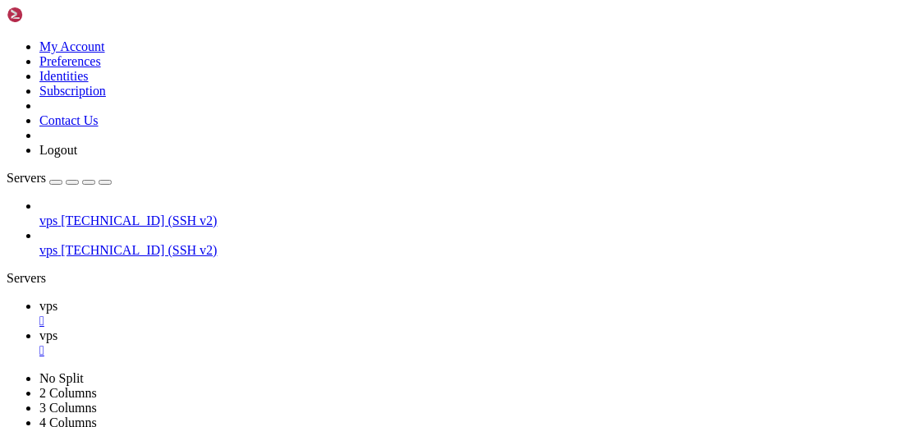
scroll to position [9802, 0]
click at [234, 299] on link "vps " at bounding box center [466, 314] width 855 height 30
click at [39, 329] on icon at bounding box center [39, 336] width 0 height 14
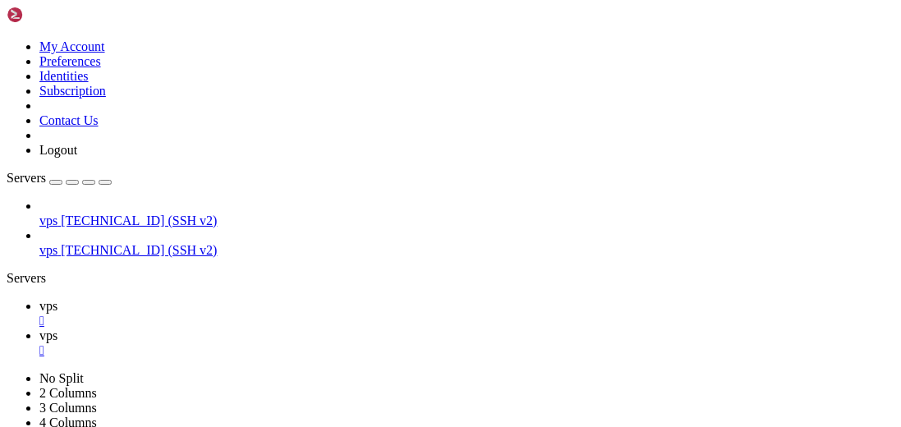
scroll to position [11118, 0]
type input "/etc/thelounge"
click at [254, 299] on link "vps " at bounding box center [466, 314] width 855 height 30
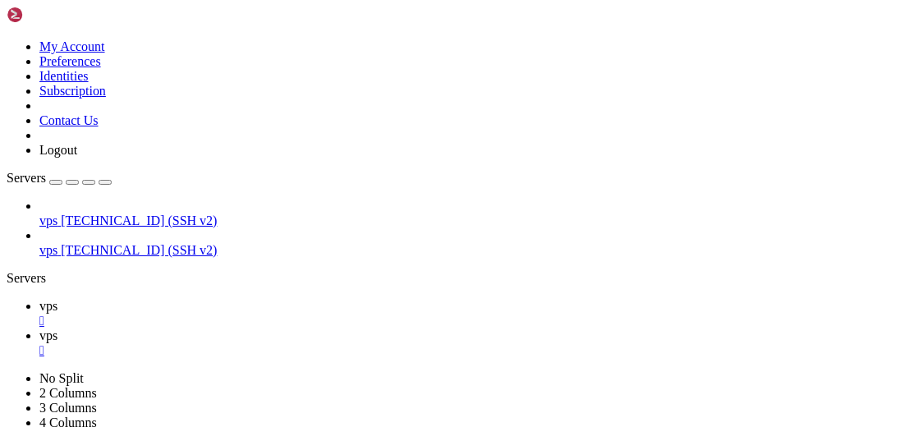
click at [57, 329] on span "vps" at bounding box center [48, 336] width 18 height 14
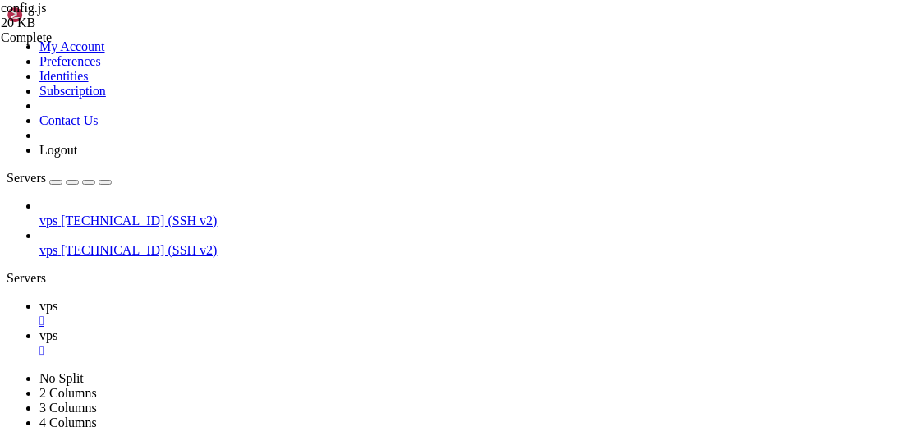
drag, startPoint x: 379, startPoint y: 129, endPoint x: 327, endPoint y: 126, distance: 52.6
click at [57, 299] on span "vps" at bounding box center [48, 306] width 18 height 14
click at [57, 329] on span "vps" at bounding box center [48, 336] width 18 height 14
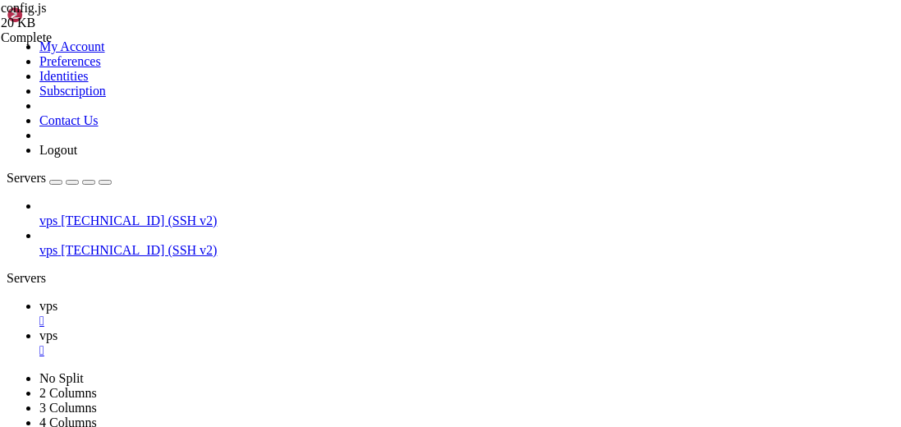
drag, startPoint x: 372, startPoint y: 218, endPoint x: 333, endPoint y: 213, distance: 39.0
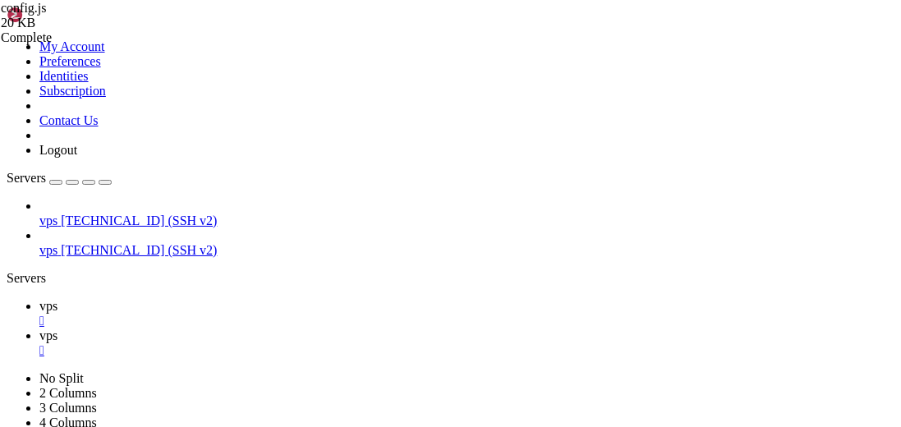
paste textarea "#IowaNetWork"
drag, startPoint x: 358, startPoint y: 315, endPoint x: 338, endPoint y: 313, distance: 20.6
type textarea "lockNetwork: true,"
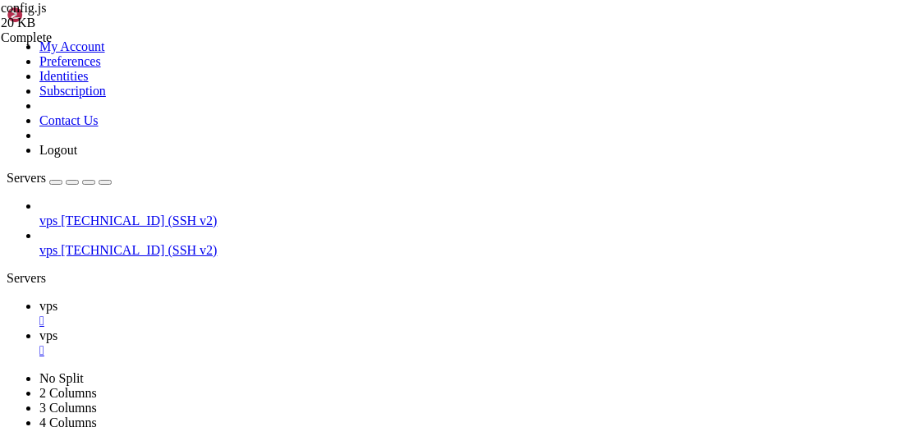
click at [57, 299] on span "vps" at bounding box center [48, 306] width 18 height 14
click at [57, 329] on span "vps" at bounding box center [48, 336] width 18 height 14
click at [340, 343] on div "" at bounding box center [466, 350] width 855 height 15
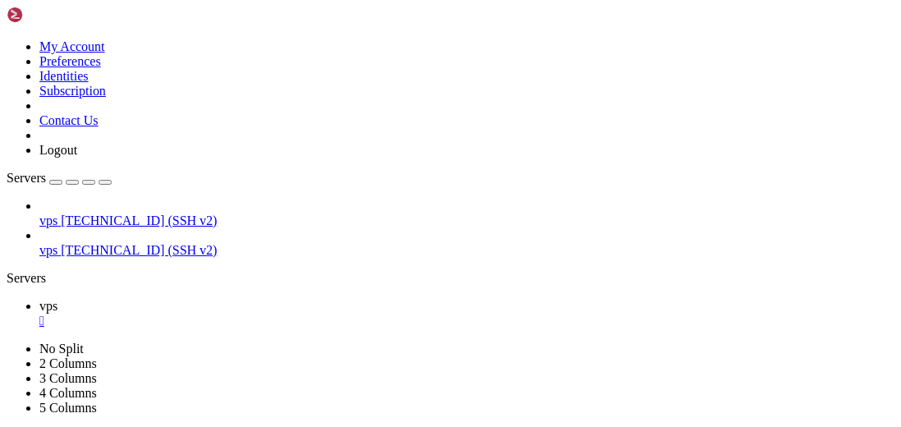
scroll to position [14178, 0]
type input "/root"
drag, startPoint x: 337, startPoint y: 12, endPoint x: 342, endPoint y: 19, distance: 8.7
click at [337, 343] on div "" at bounding box center [466, 350] width 855 height 15
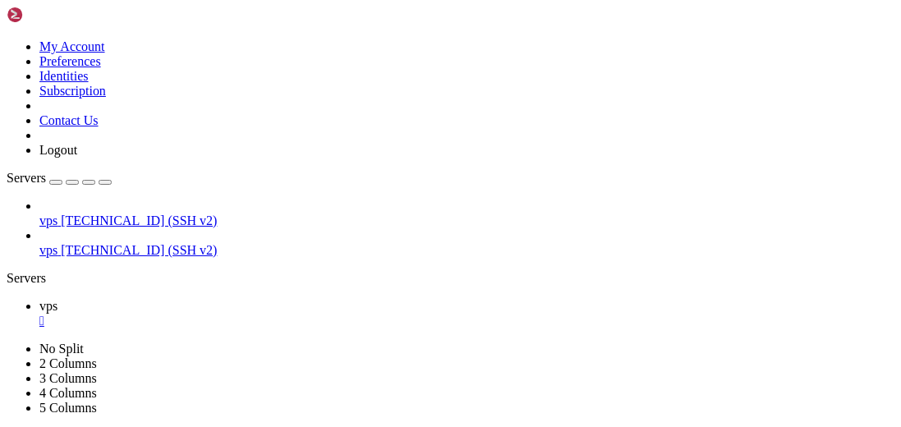
drag, startPoint x: 120, startPoint y: 90, endPoint x: 179, endPoint y: 126, distance: 69.7
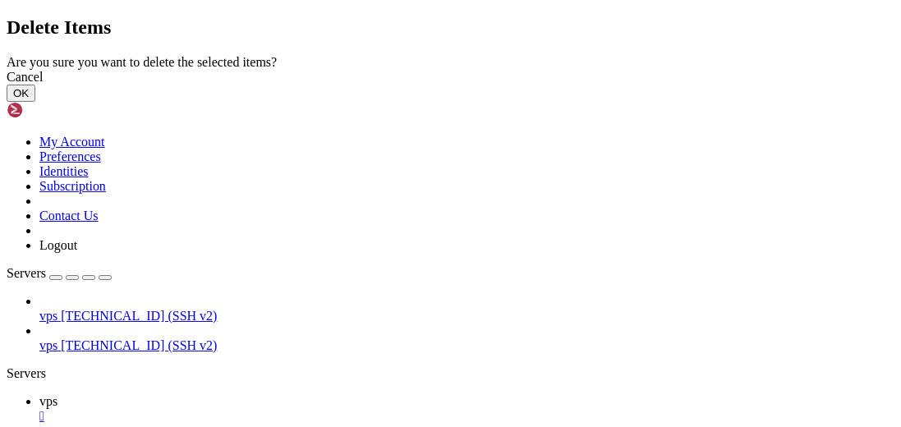
click at [35, 102] on button "OK" at bounding box center [21, 93] width 29 height 17
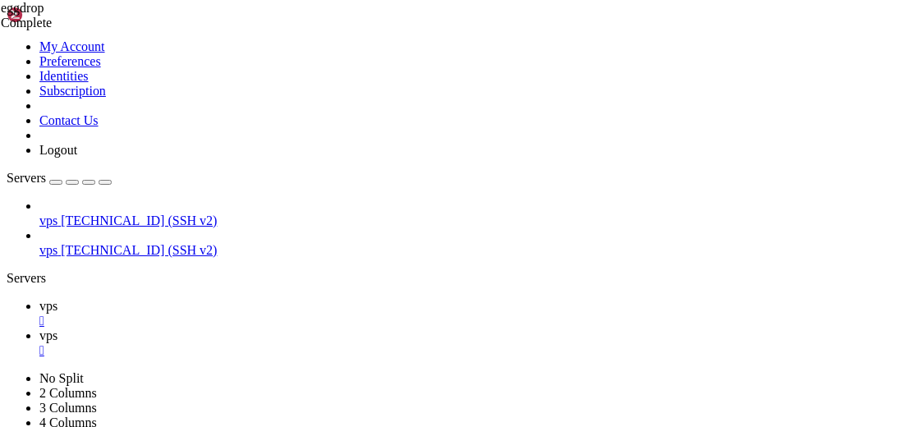
type input "/home/iowanetwork/Chat_Bot"
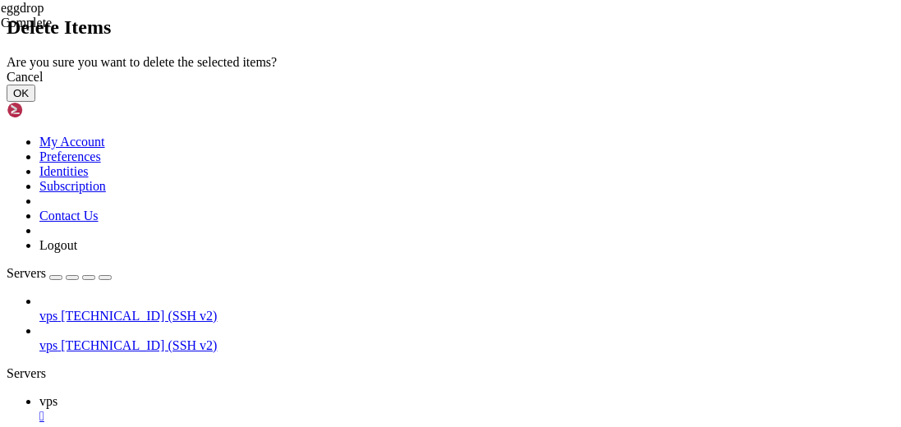
click at [35, 102] on button "OK" at bounding box center [21, 93] width 29 height 17
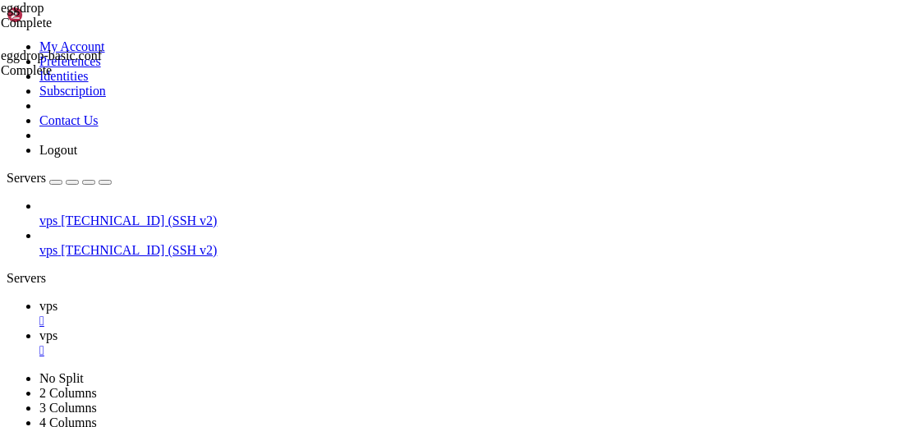
scroll to position [253, 0]
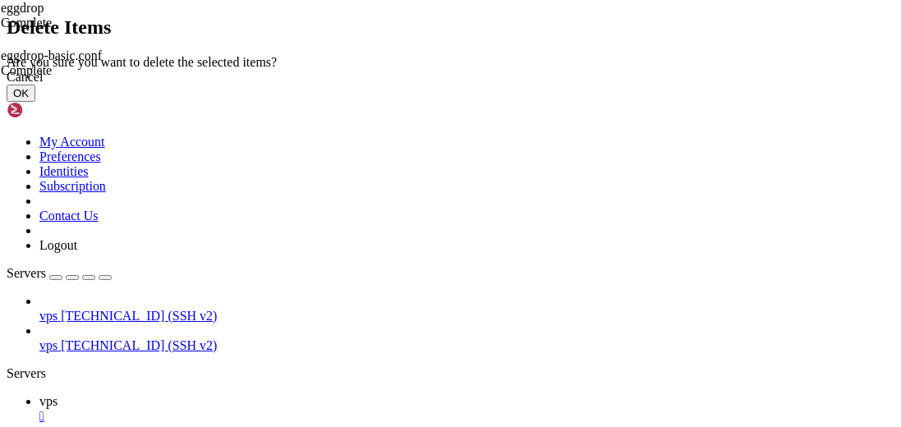
click at [35, 102] on button "OK" at bounding box center [21, 93] width 29 height 17
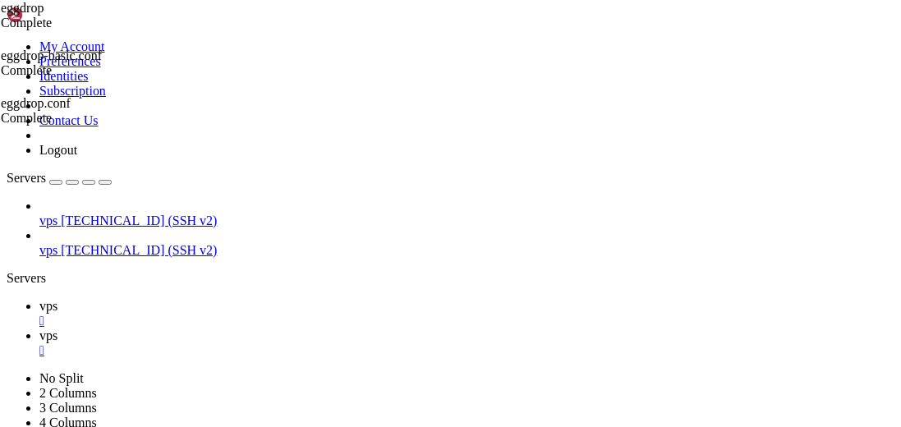
scroll to position [0, 0]
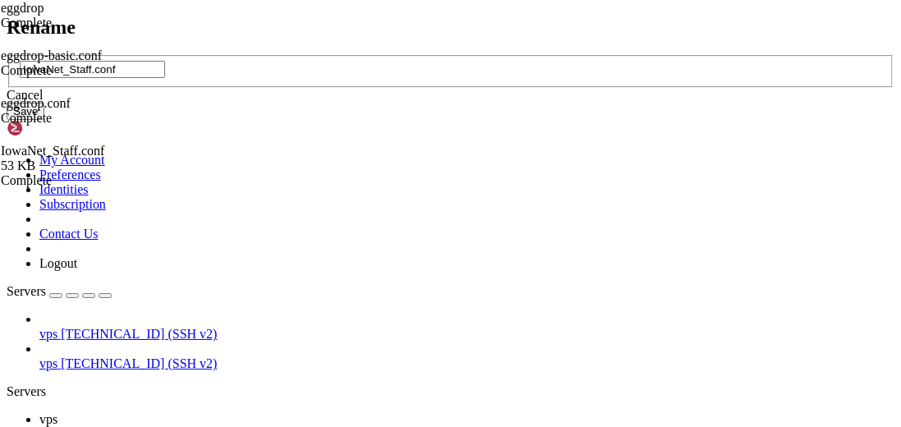
click at [497, 103] on div "Cancel" at bounding box center [451, 95] width 888 height 15
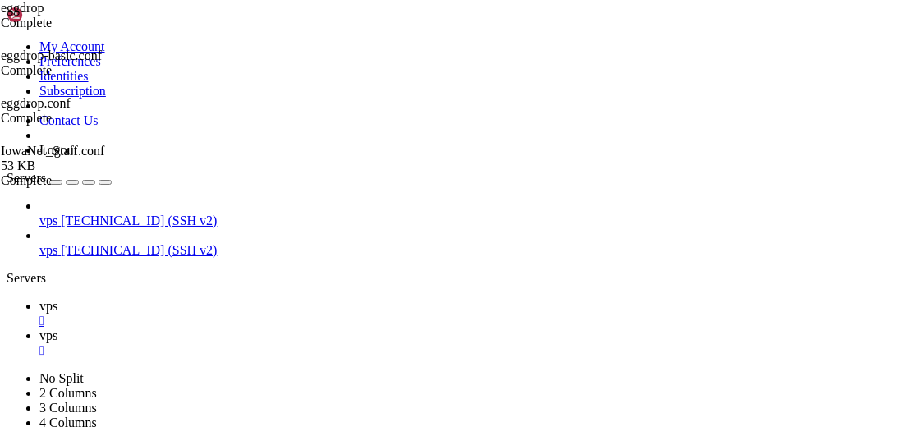
click at [256, 299] on link "vps " at bounding box center [466, 314] width 855 height 30
drag, startPoint x: 112, startPoint y: 967, endPoint x: 122, endPoint y: 955, distance: 15.1
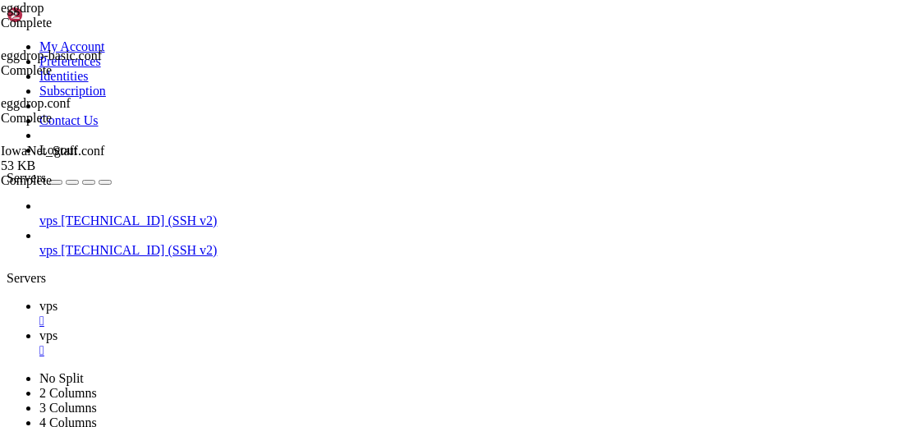
scroll to position [15523, 0]
click at [57, 329] on span "vps" at bounding box center [48, 336] width 18 height 14
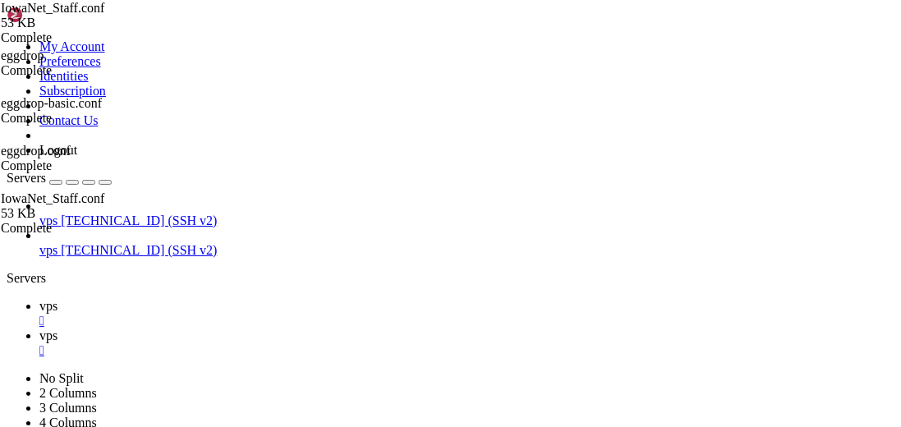
scroll to position [8217, 0]
type textarea "putquick "privmsg nickserv : identify @SteveO83$$""
click at [57, 299] on span "vps" at bounding box center [48, 306] width 18 height 14
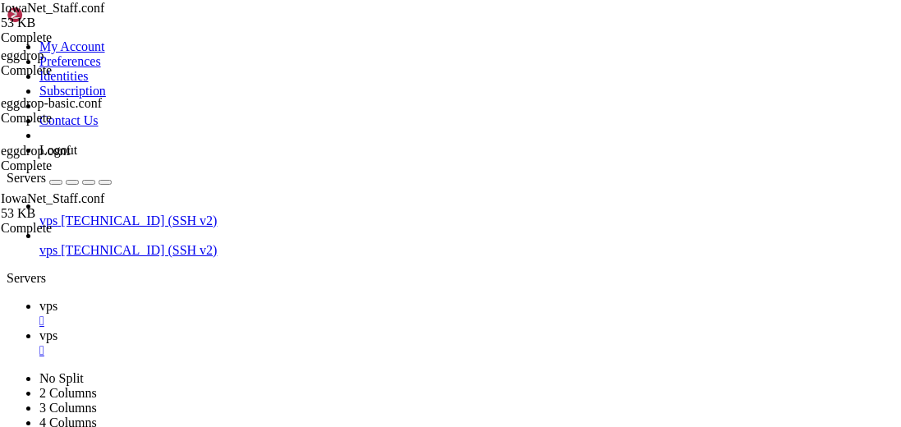
scroll to position [15195, 0]
drag, startPoint x: 407, startPoint y: 825, endPoint x: 393, endPoint y: 825, distance: 14.0
drag, startPoint x: 411, startPoint y: 827, endPoint x: 381, endPoint y: 824, distance: 30.6
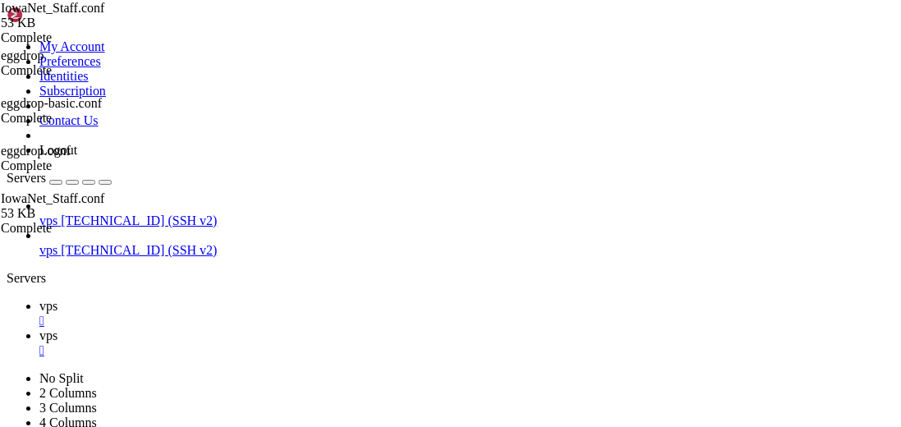
copy x-row "35259"
click at [7, 39] on link at bounding box center [7, 39] width 0 height 0
click at [92, 258] on div "vps 23.160.56.4 (SSH v2) vps 23.160.56.4 (SSH v2)" at bounding box center [451, 228] width 888 height 59
click at [56, 182] on div "button" at bounding box center [56, 182] width 0 height 0
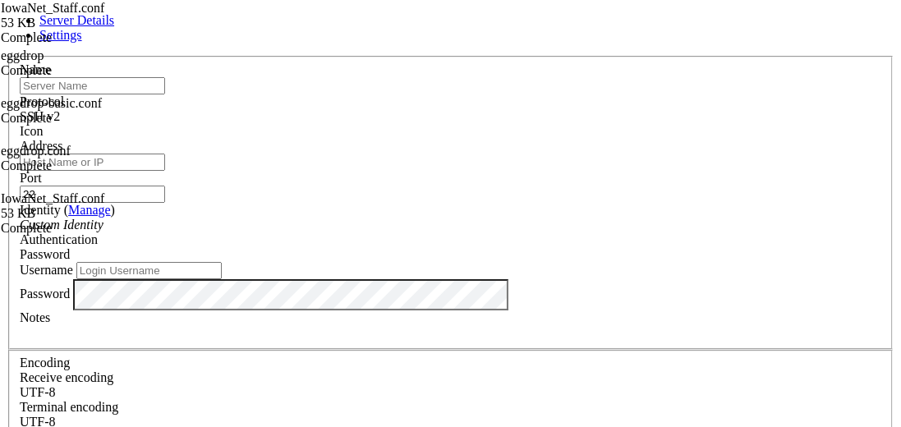
type input "ssammons@myyahoo.com"
click at [549, 112] on div "SSH v2" at bounding box center [451, 116] width 862 height 15
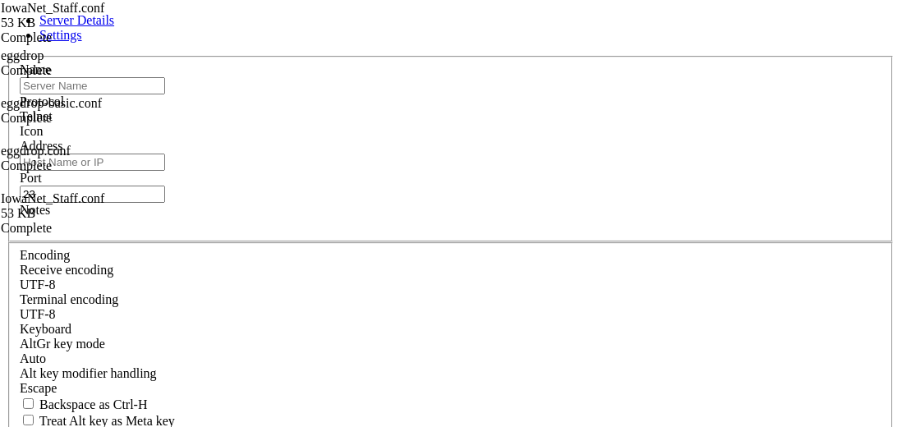
click at [614, 171] on div "Port 23" at bounding box center [451, 187] width 862 height 32
click at [613, 171] on div "Port 23" at bounding box center [451, 187] width 862 height 32
click at [165, 186] on input "23" at bounding box center [92, 194] width 145 height 17
drag, startPoint x: 549, startPoint y: 178, endPoint x: 434, endPoint y: 172, distance: 115.1
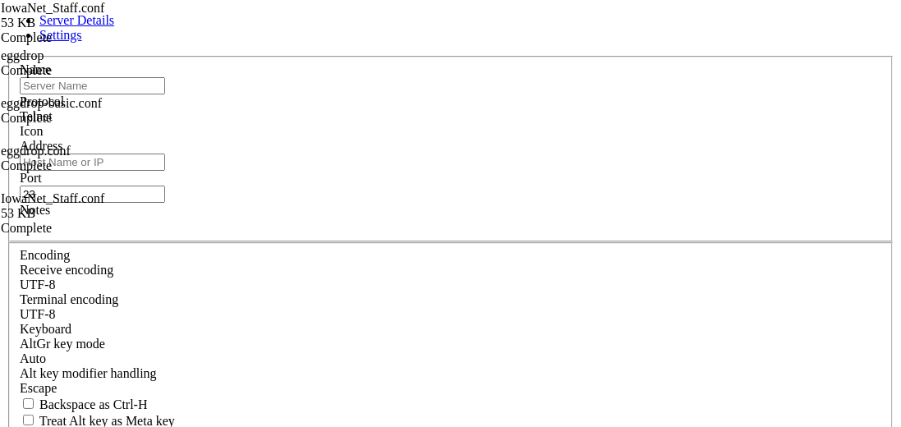
click at [434, 172] on fieldset "Name Protocol Telnet Icon Address Port 23 Notes" at bounding box center [450, 149] width 885 height 186
click at [165, 186] on input "23" at bounding box center [92, 194] width 145 height 17
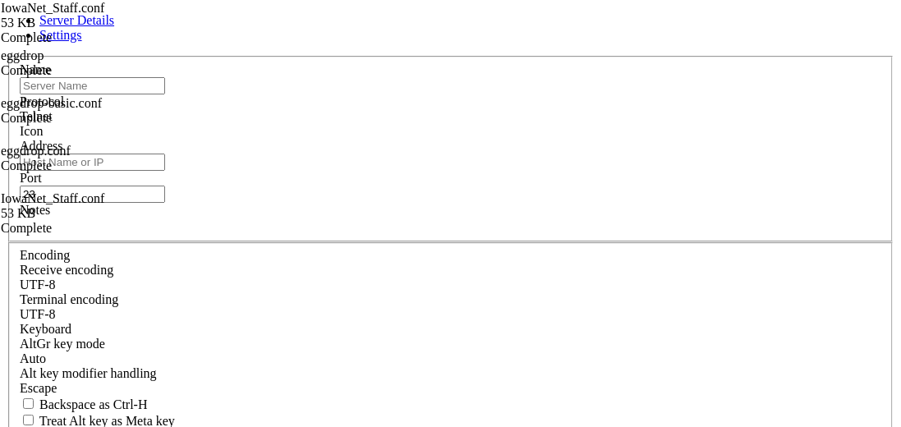
drag, startPoint x: 525, startPoint y: 177, endPoint x: 485, endPoint y: 172, distance: 39.7
click at [485, 173] on fieldset "Name Protocol Telnet Icon Address Port 23 Notes" at bounding box center [450, 149] width 885 height 186
paste input "35259"
type input "35259"
click at [165, 171] on input "Address" at bounding box center [92, 162] width 145 height 17
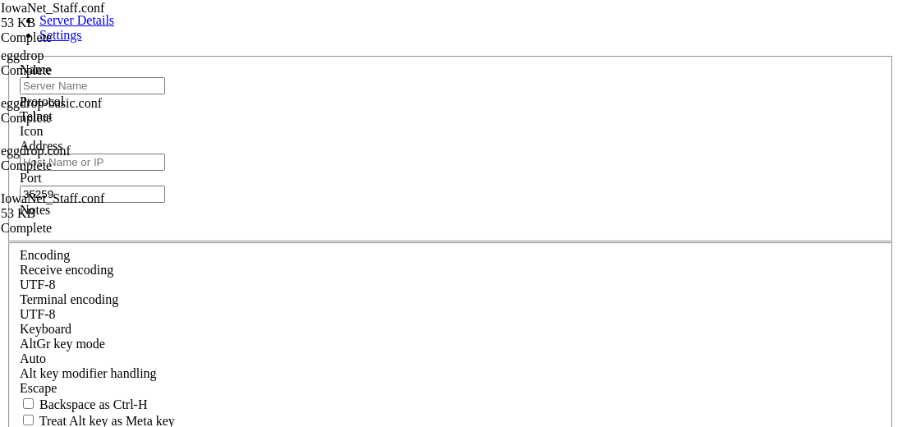
type input "[TECHNICAL_ID]"
click at [165, 94] on input "text" at bounding box center [92, 85] width 145 height 17
type input "eggdrop"
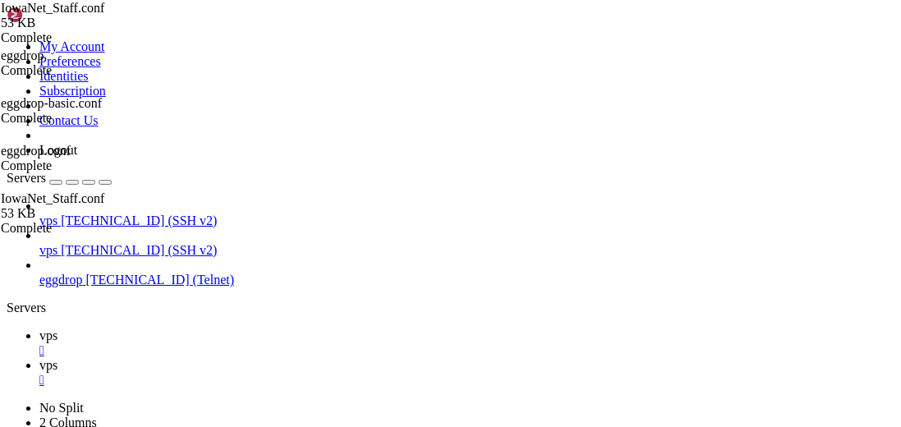
click at [340, 373] on div "" at bounding box center [466, 380] width 855 height 15
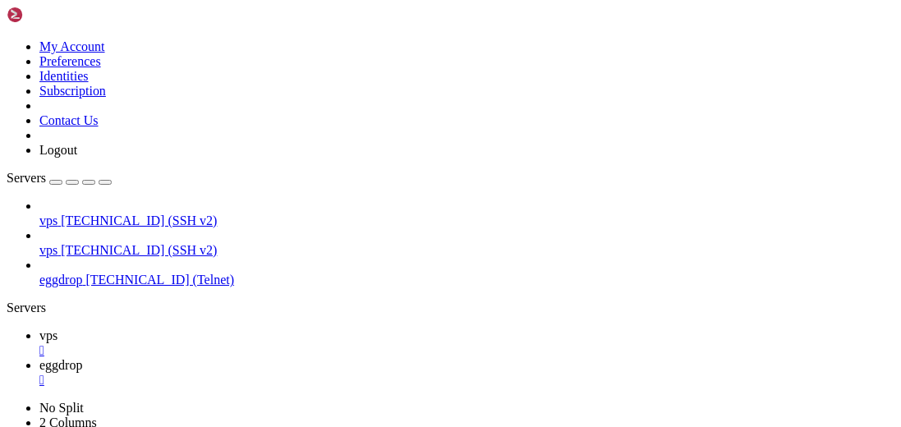
click at [264, 343] on div "" at bounding box center [466, 350] width 855 height 15
drag, startPoint x: 269, startPoint y: 808, endPoint x: 147, endPoint y: 862, distance: 133.5
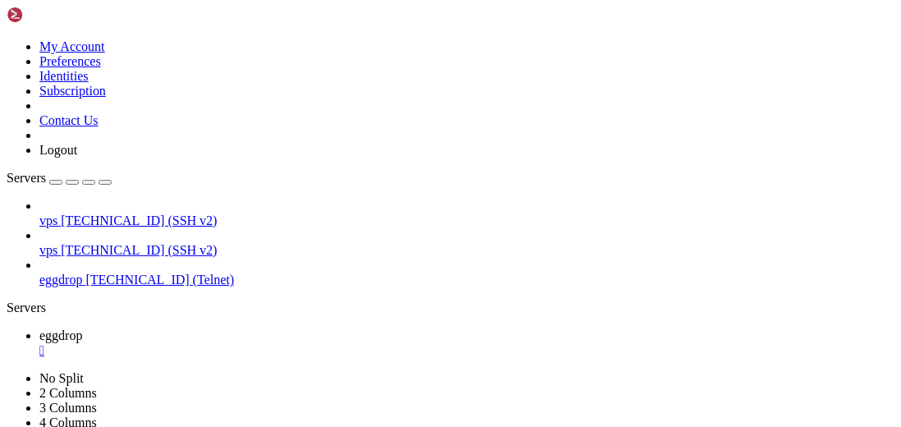
drag, startPoint x: 447, startPoint y: 880, endPoint x: 457, endPoint y: 886, distance: 11.8
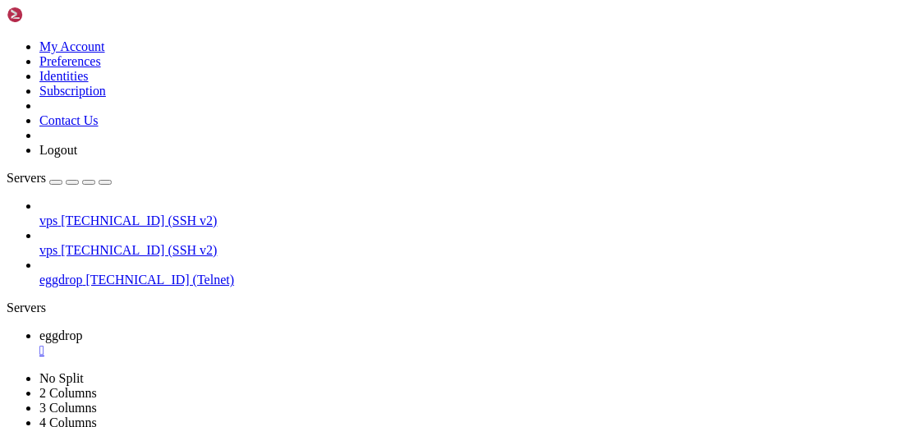
click at [295, 343] on div "" at bounding box center [466, 350] width 855 height 15
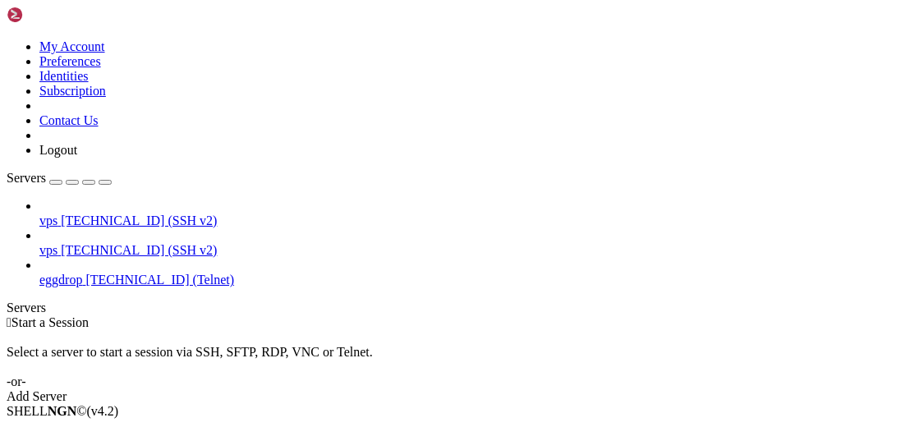
click at [91, 243] on span "[TECHNICAL_ID] (SSH v2)" at bounding box center [139, 250] width 156 height 14
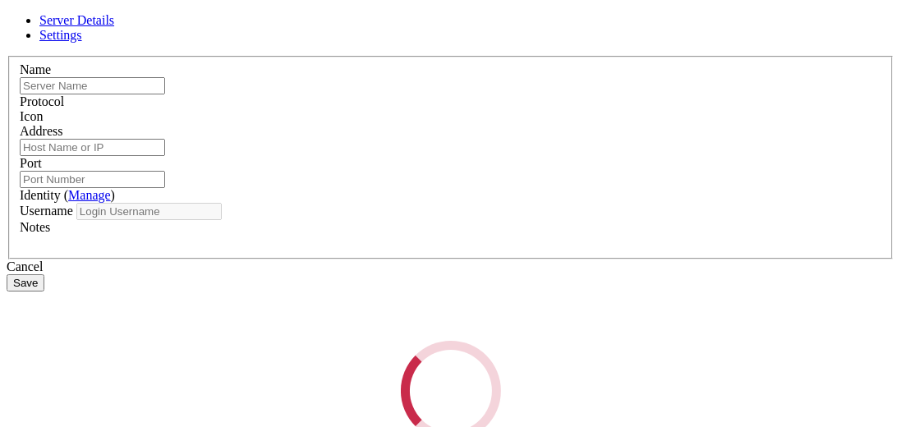
type input "vps"
type input "[TECHNICAL_ID]"
type input "22"
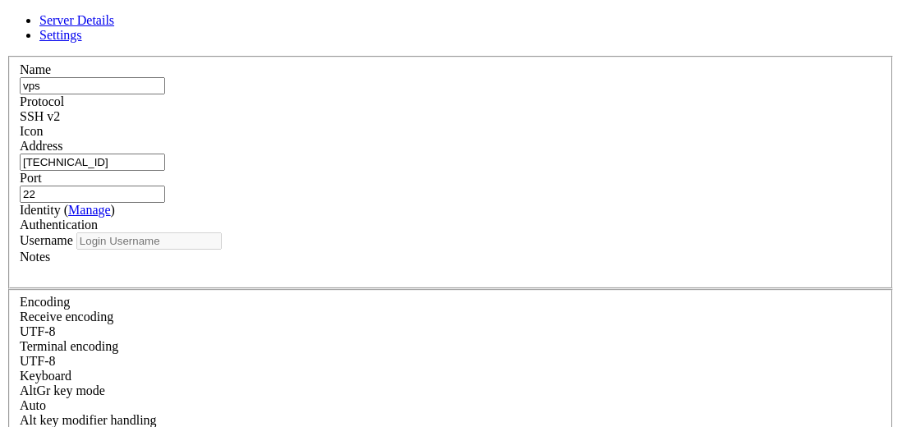
type input "root"
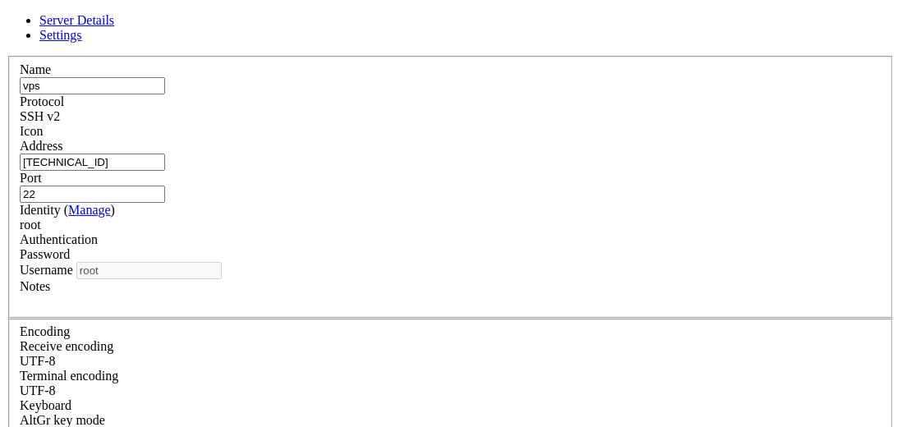
click at [7, 56] on link at bounding box center [7, 56] width 0 height 0
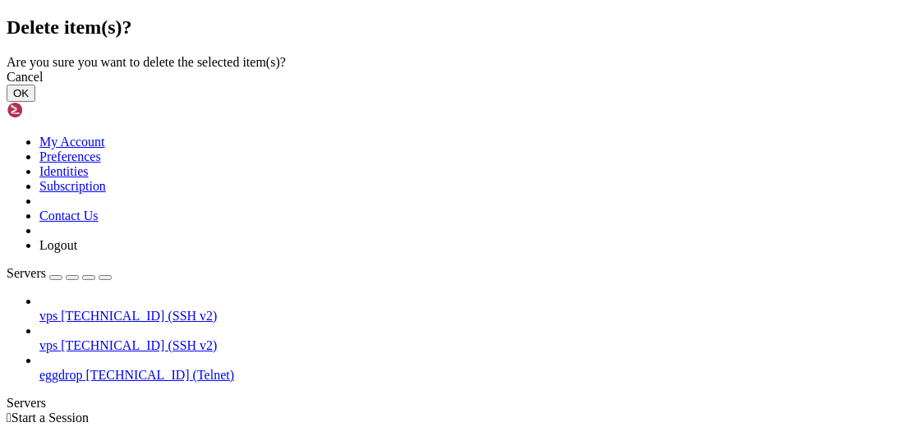
drag, startPoint x: 655, startPoint y: 267, endPoint x: 638, endPoint y: 260, distance: 18.8
click at [35, 102] on button "OK" at bounding box center [21, 93] width 29 height 17
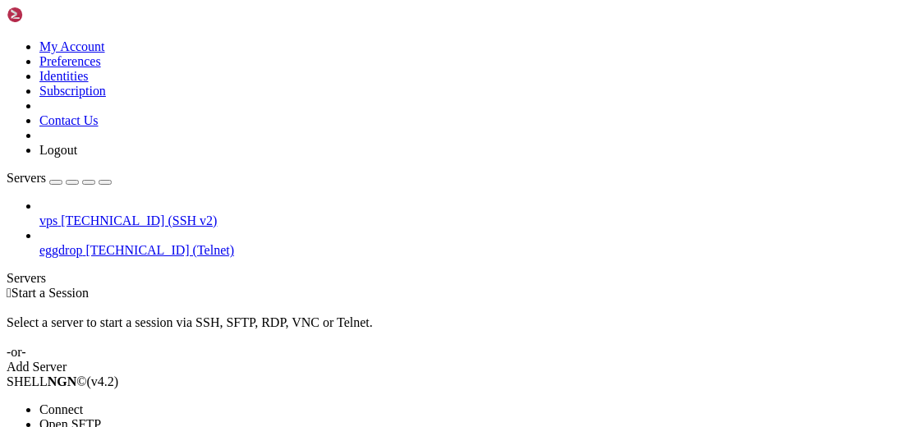
click at [111, 402] on li "Connect" at bounding box center [114, 409] width 150 height 15
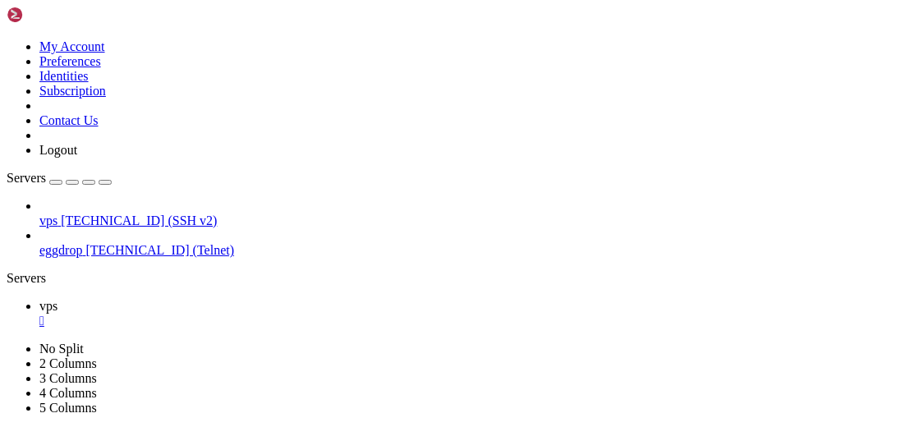
scroll to position [74, 0]
drag, startPoint x: 584, startPoint y: 860, endPoint x: 525, endPoint y: 870, distance: 60.0
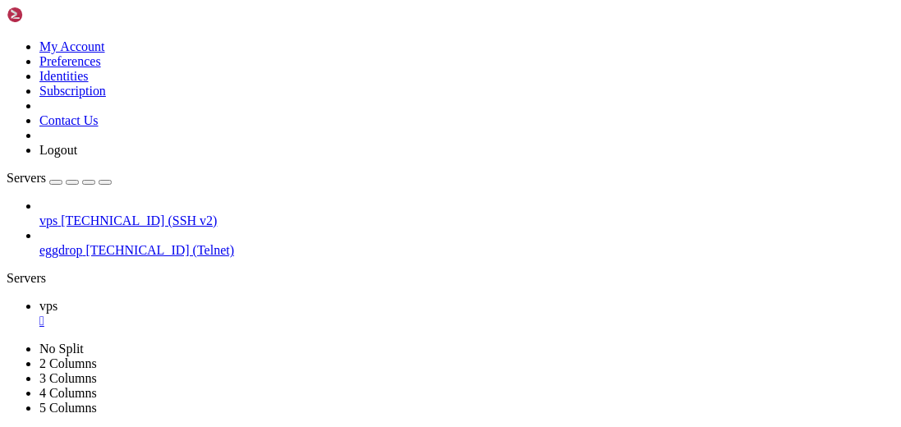
click at [269, 314] on div "" at bounding box center [466, 321] width 855 height 15
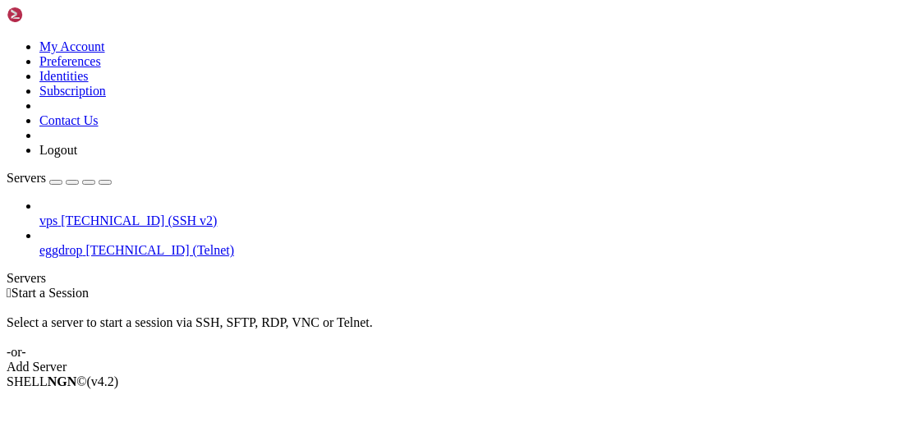
click at [57, 214] on span "vps" at bounding box center [48, 221] width 18 height 14
click at [101, 417] on span "Open SFTP" at bounding box center [70, 424] width 62 height 14
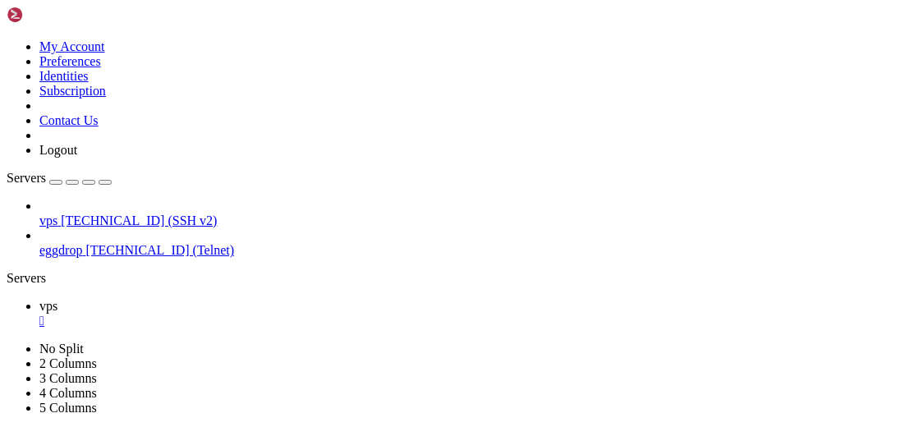
type input "/etc/lighttpd/conf-enabled"
click at [265, 314] on div "" at bounding box center [466, 321] width 855 height 15
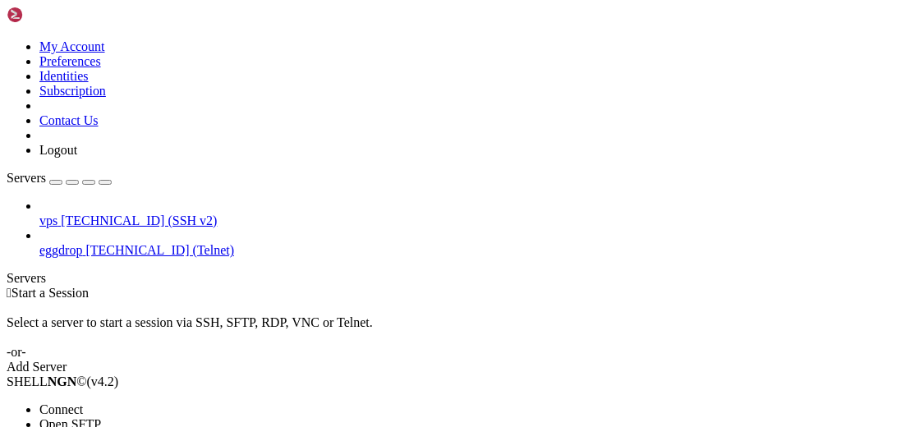
click at [190, 402] on li "Connect" at bounding box center [114, 409] width 150 height 15
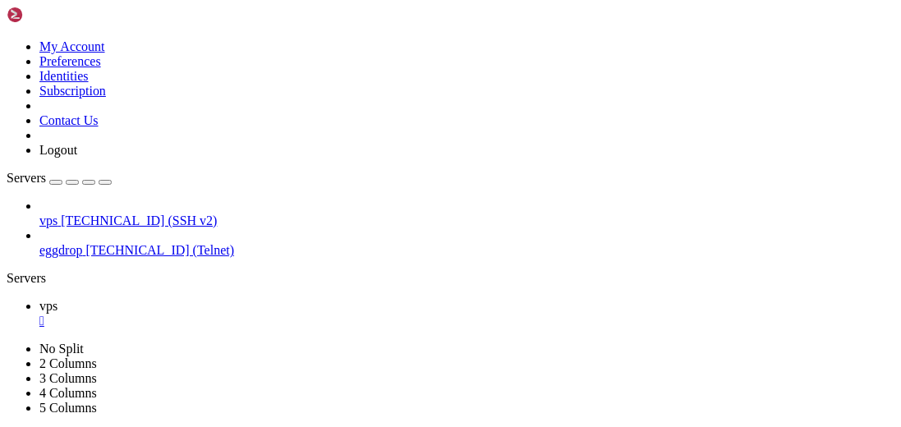
scroll to position [74, 0]
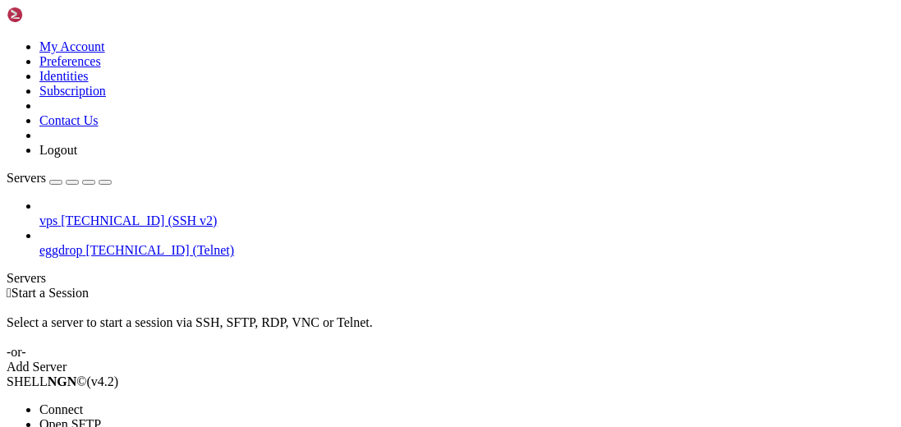
click at [190, 402] on li "Connect" at bounding box center [114, 409] width 150 height 15
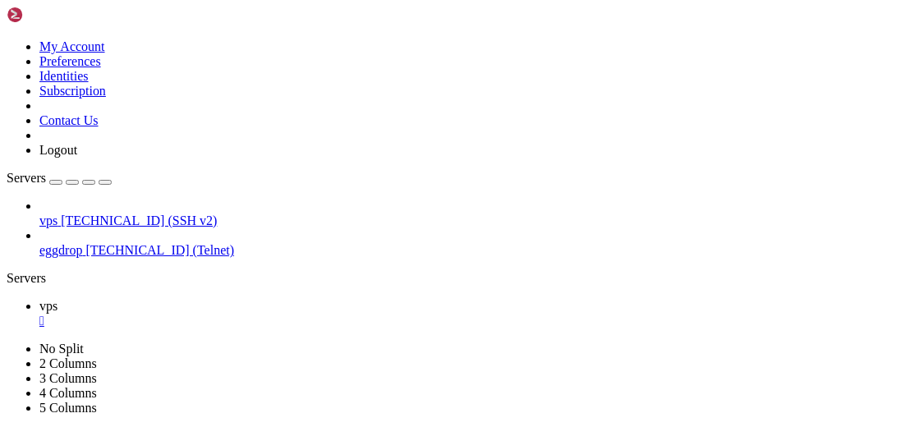
scroll to position [133, 0]
drag, startPoint x: 248, startPoint y: 943, endPoint x: 660, endPoint y: 779, distance: 443.1
drag, startPoint x: 439, startPoint y: 952, endPoint x: 350, endPoint y: 903, distance: 101.5
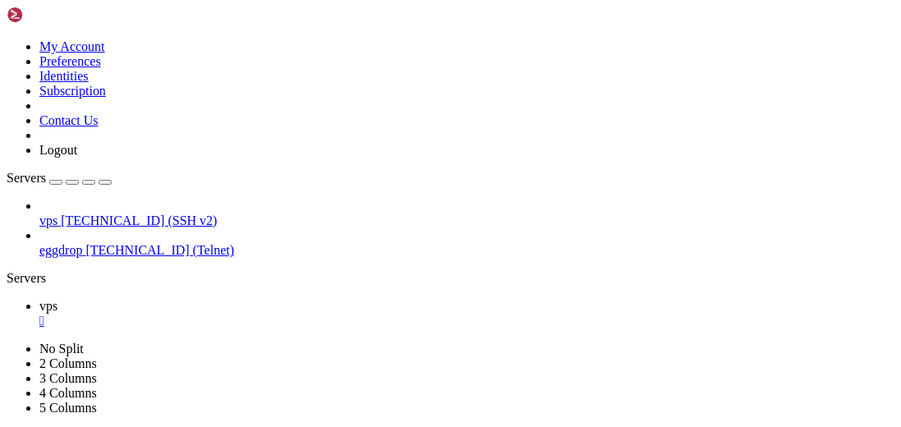
drag, startPoint x: 551, startPoint y: 877, endPoint x: 385, endPoint y: 857, distance: 167.1
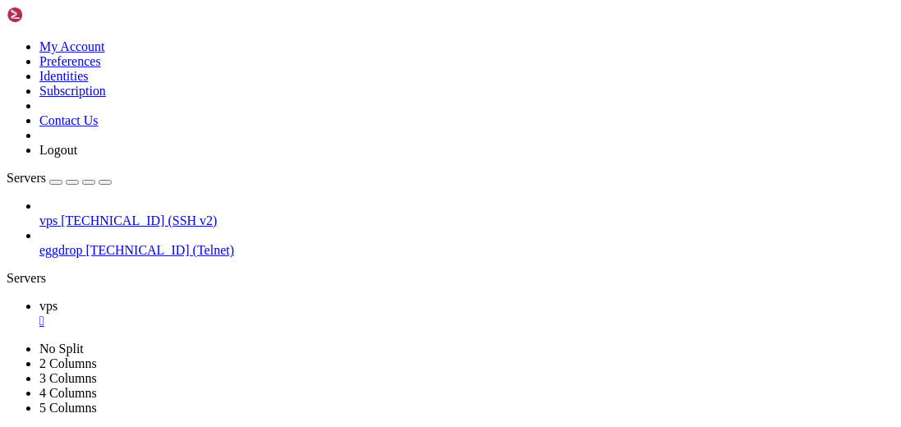
drag, startPoint x: 435, startPoint y: 904, endPoint x: 369, endPoint y: 831, distance: 98.8
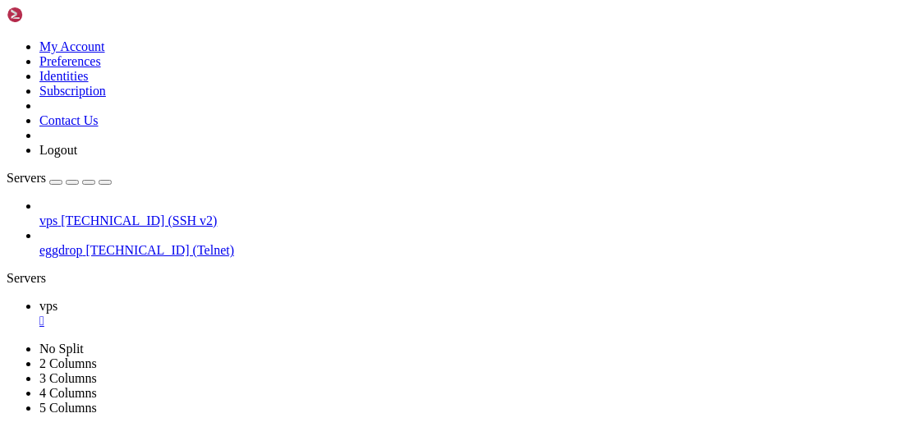
drag, startPoint x: 140, startPoint y: 140, endPoint x: 289, endPoint y: 124, distance: 150.3
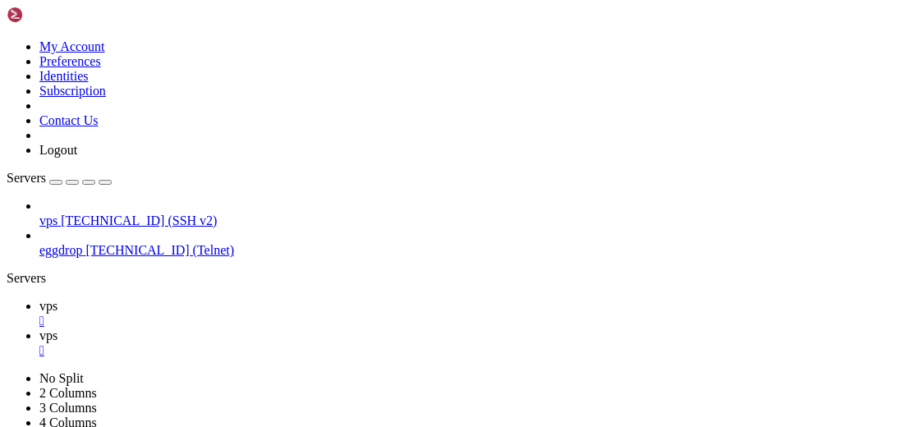
type input "/home/iowanetwork"
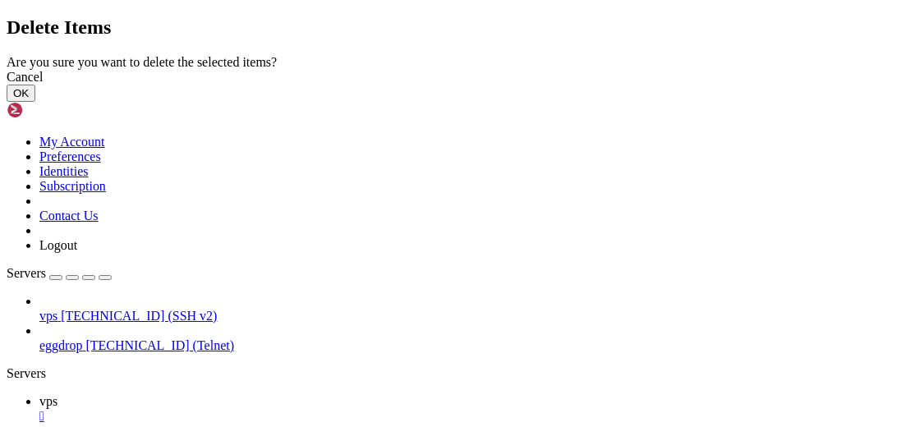
click at [35, 102] on button "OK" at bounding box center [21, 93] width 29 height 17
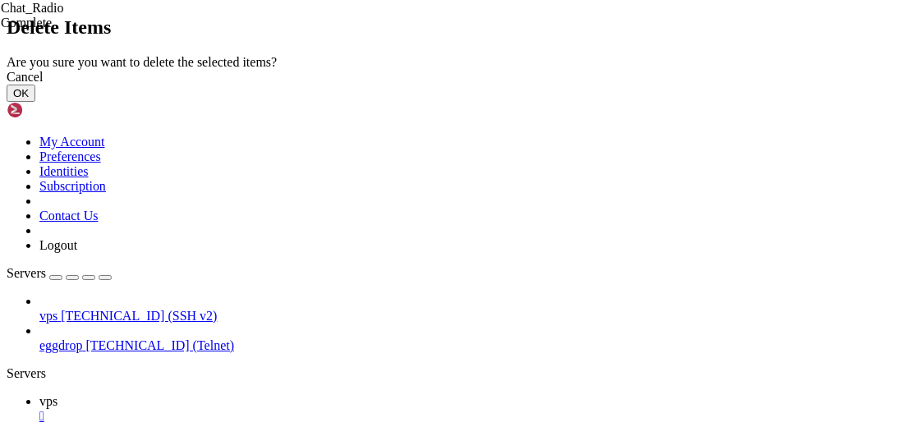
click at [35, 102] on button "OK" at bounding box center [21, 93] width 29 height 17
